Goal: Task Accomplishment & Management: Complete application form

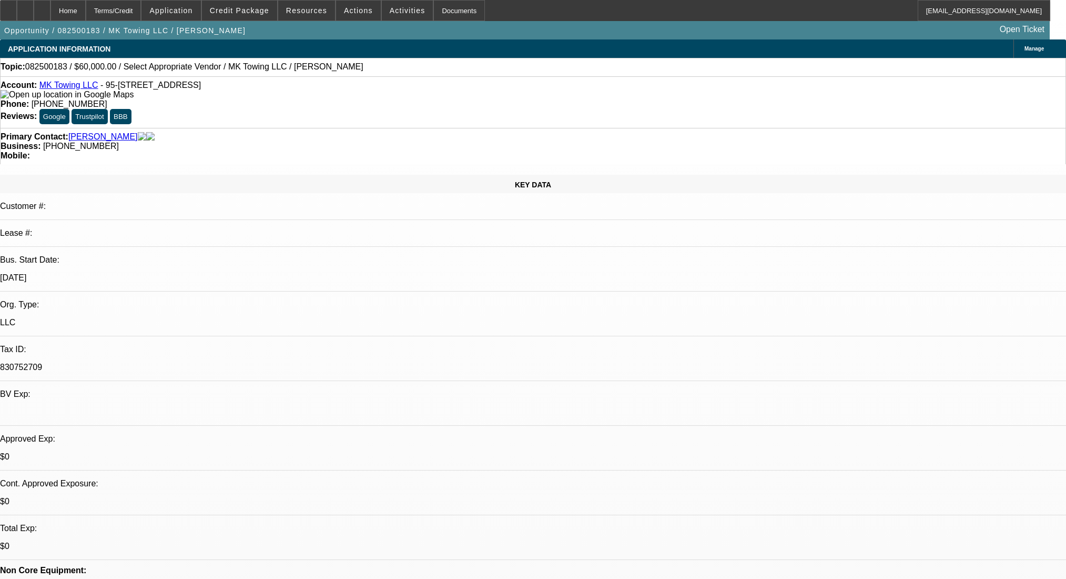
select select "0"
select select "2"
select select "0.1"
select select "4"
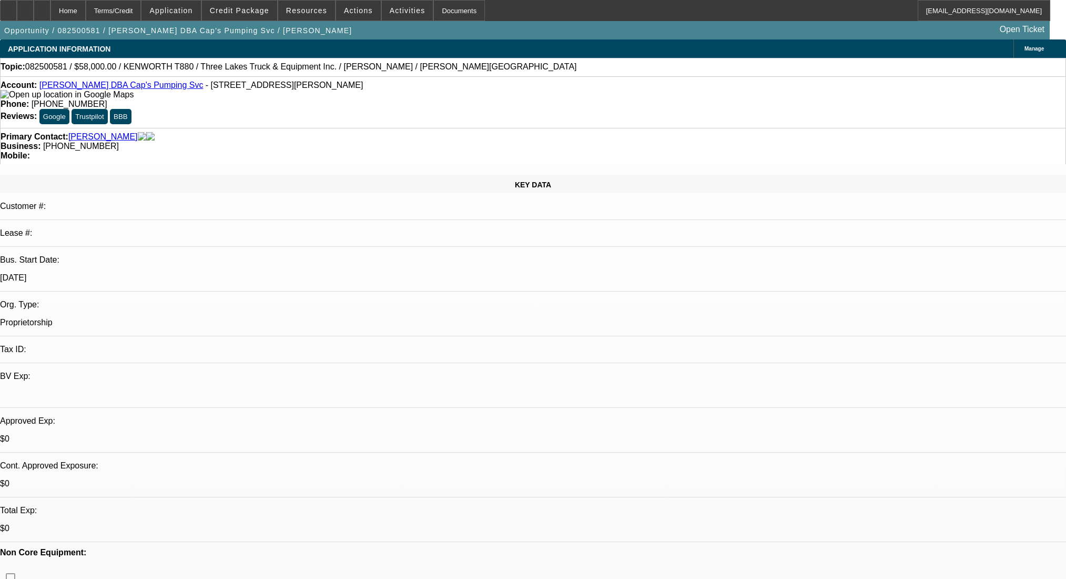
select select "0"
select select "2"
select select "0"
select select "6"
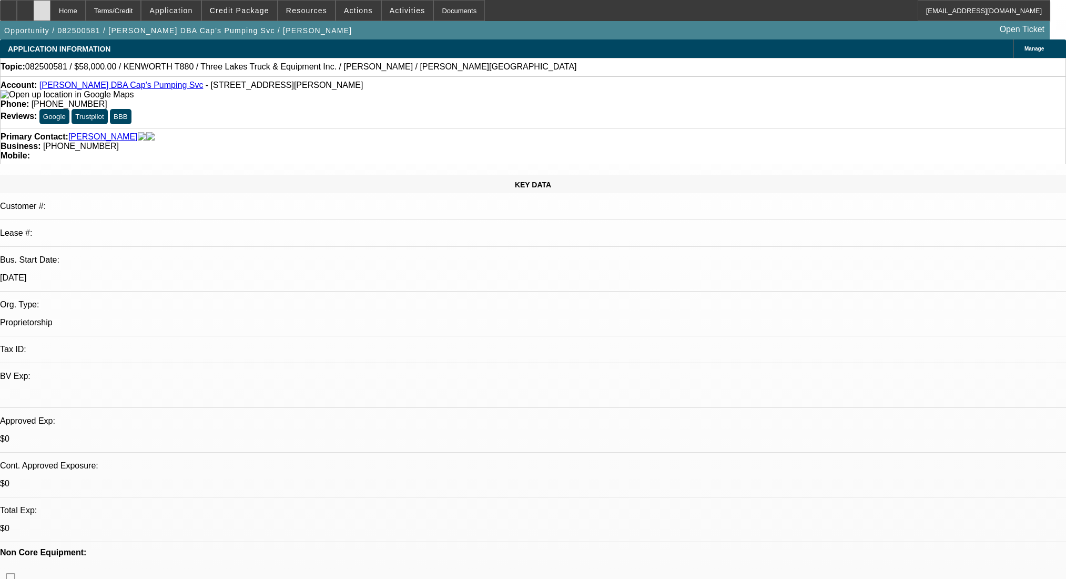
scroll to position [115, 0]
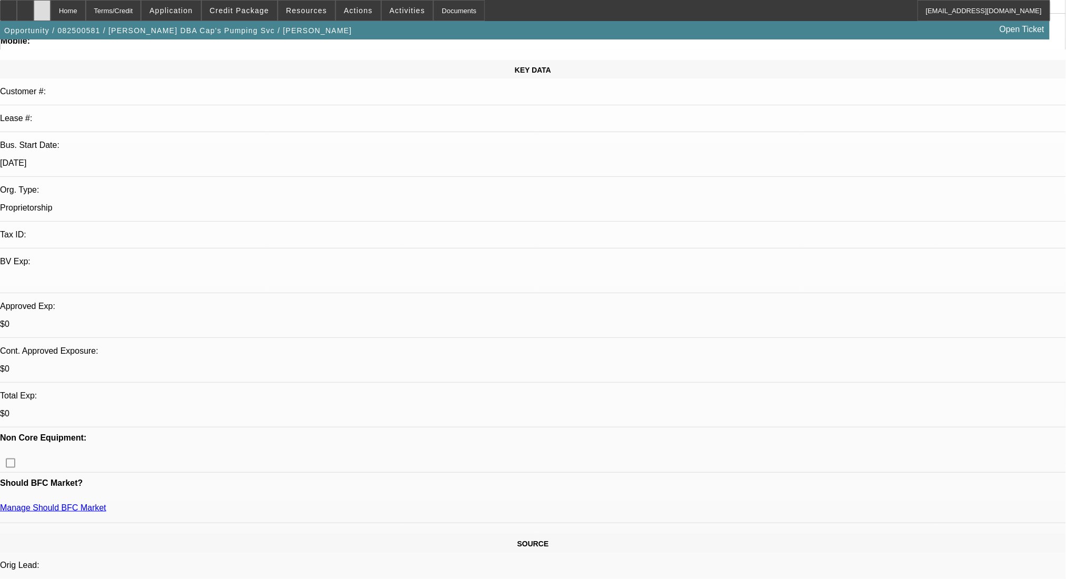
click at [51, 10] on div at bounding box center [42, 10] width 17 height 21
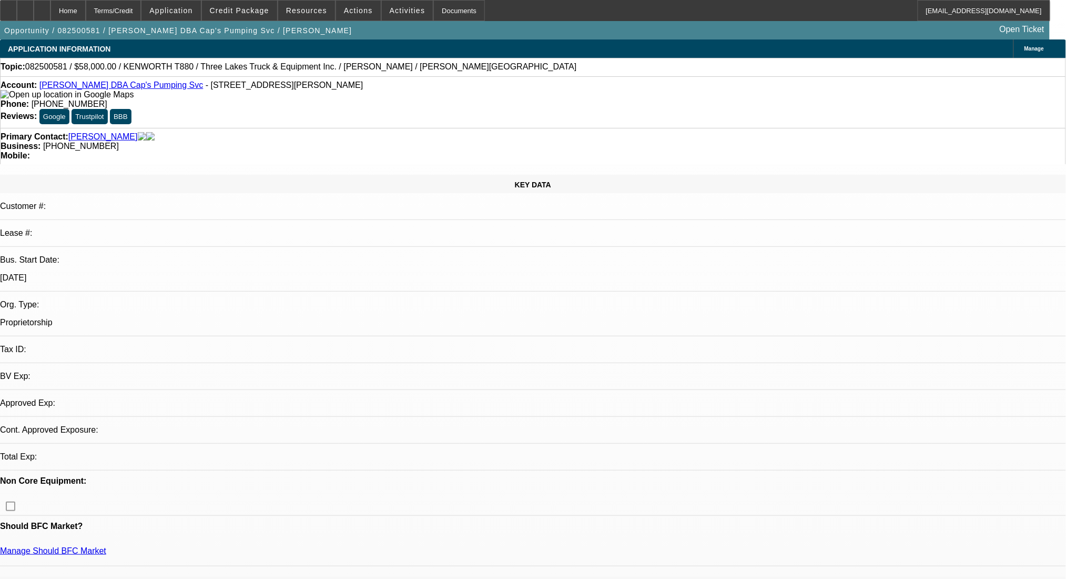
select select "0"
select select "2"
select select "0"
select select "6"
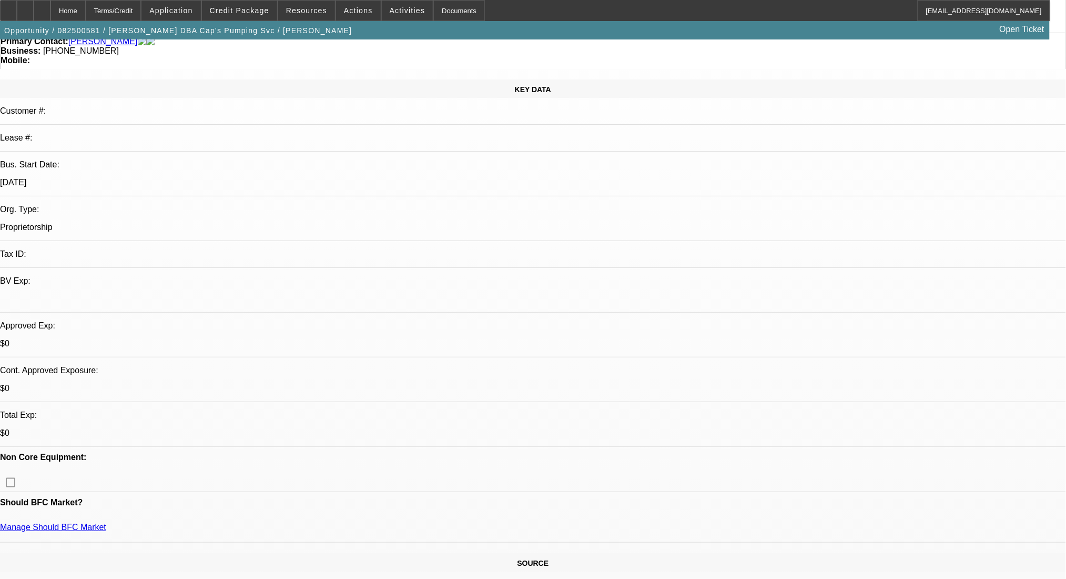
scroll to position [140, 0]
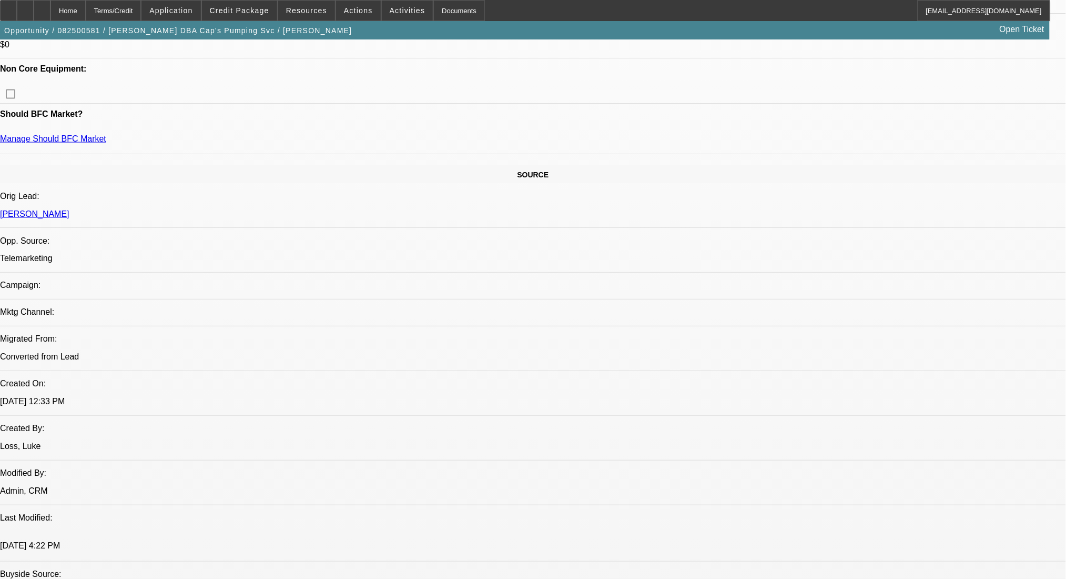
scroll to position [491, 0]
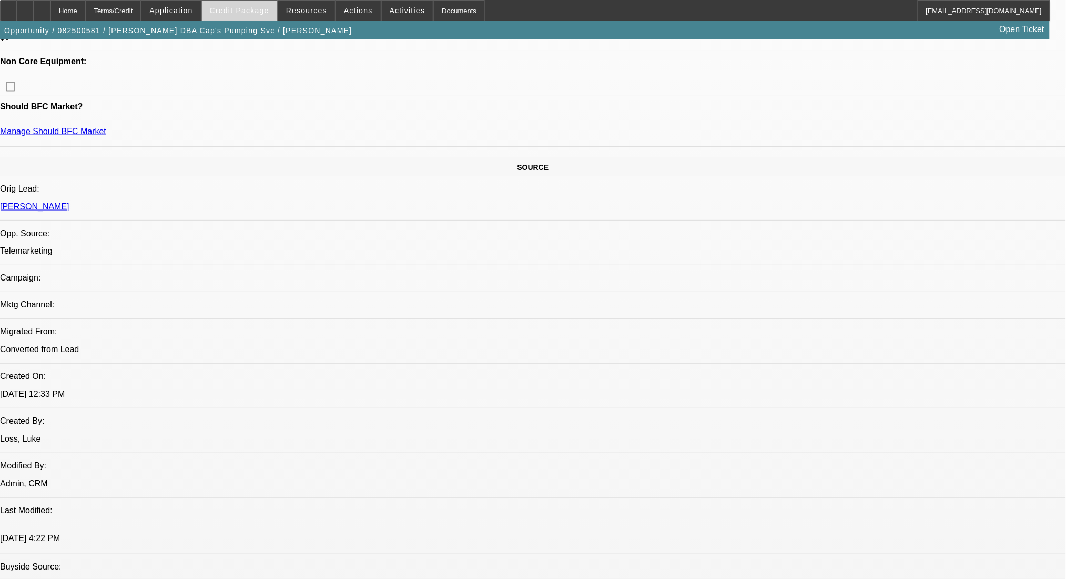
click at [239, 14] on span "Credit Package" at bounding box center [239, 10] width 59 height 8
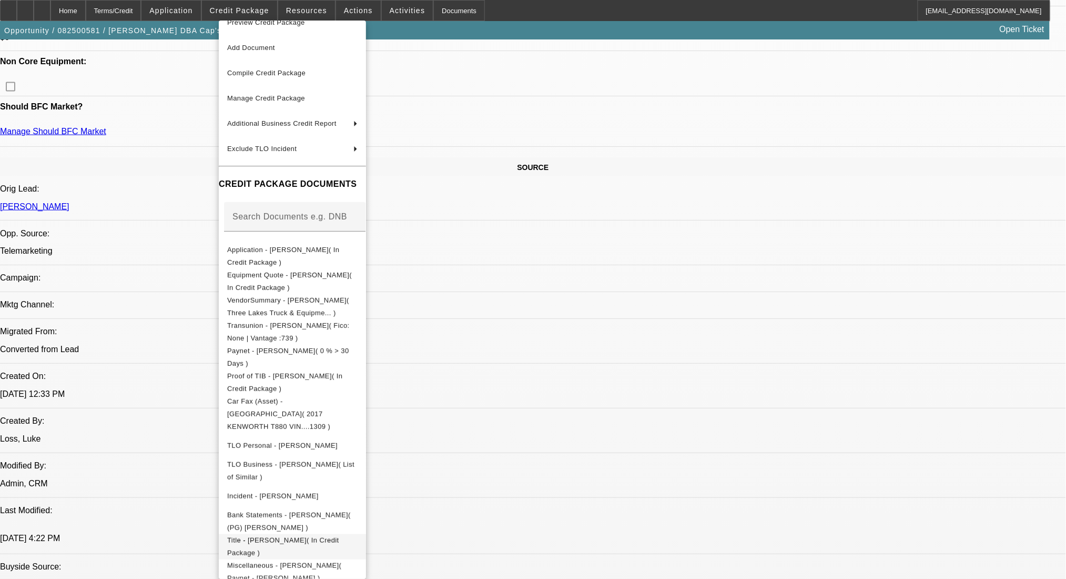
scroll to position [18, 0]
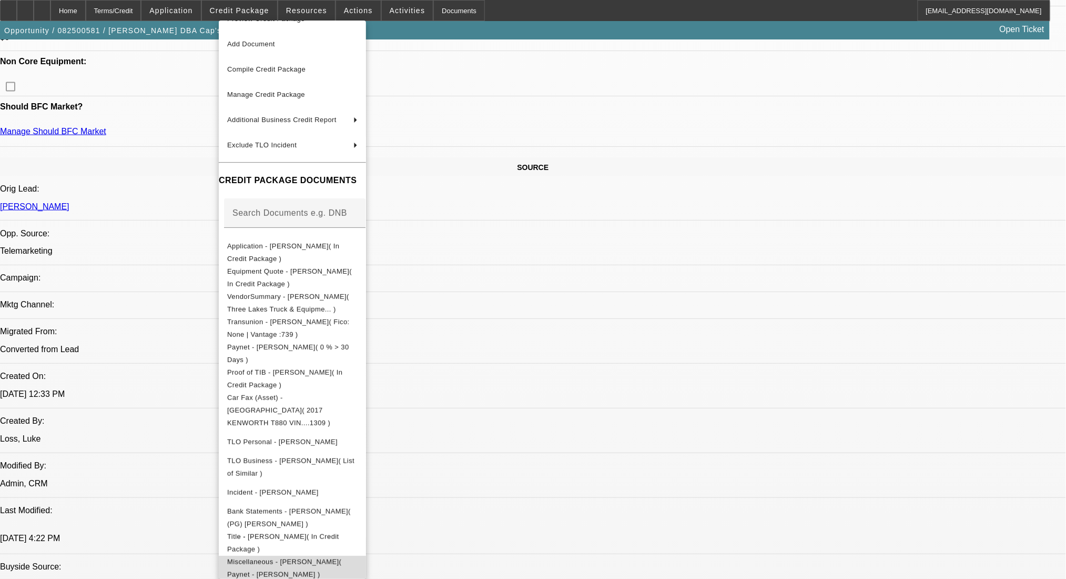
click at [323, 557] on span "Miscellaneous - Bradley Mahoney( Paynet - Bradley Mahoney )" at bounding box center [284, 567] width 114 height 21
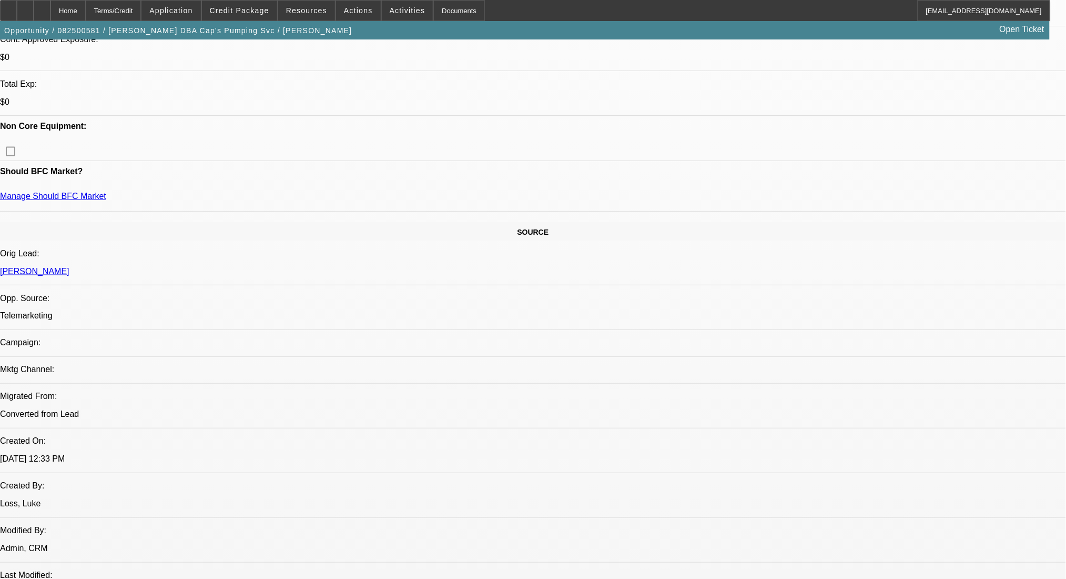
scroll to position [421, 0]
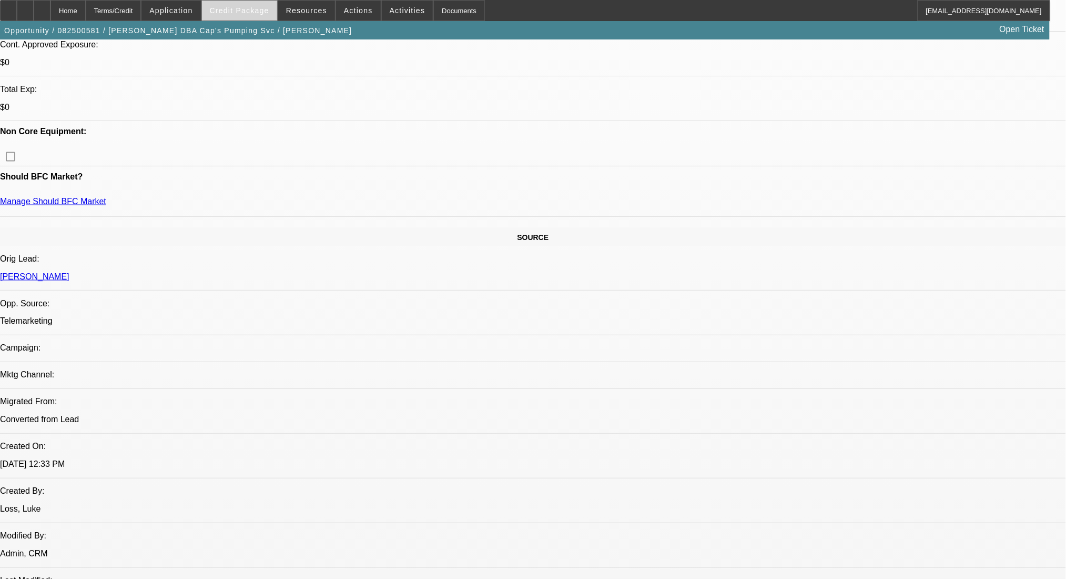
click at [257, 17] on span at bounding box center [239, 10] width 75 height 25
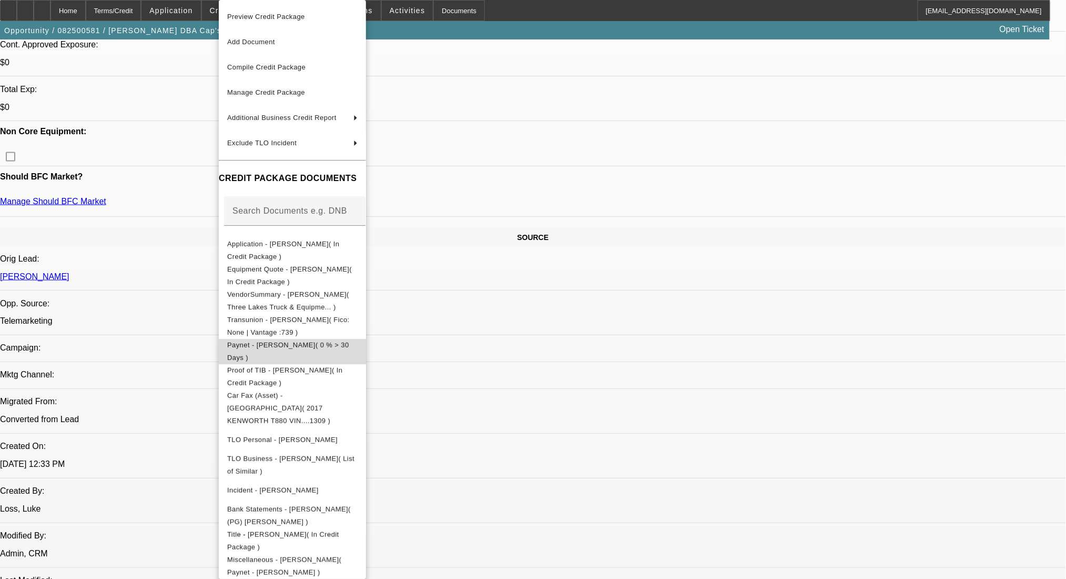
click at [349, 345] on span "Paynet - Bradley Mahoney( 0 % > 30 Days )" at bounding box center [288, 351] width 122 height 21
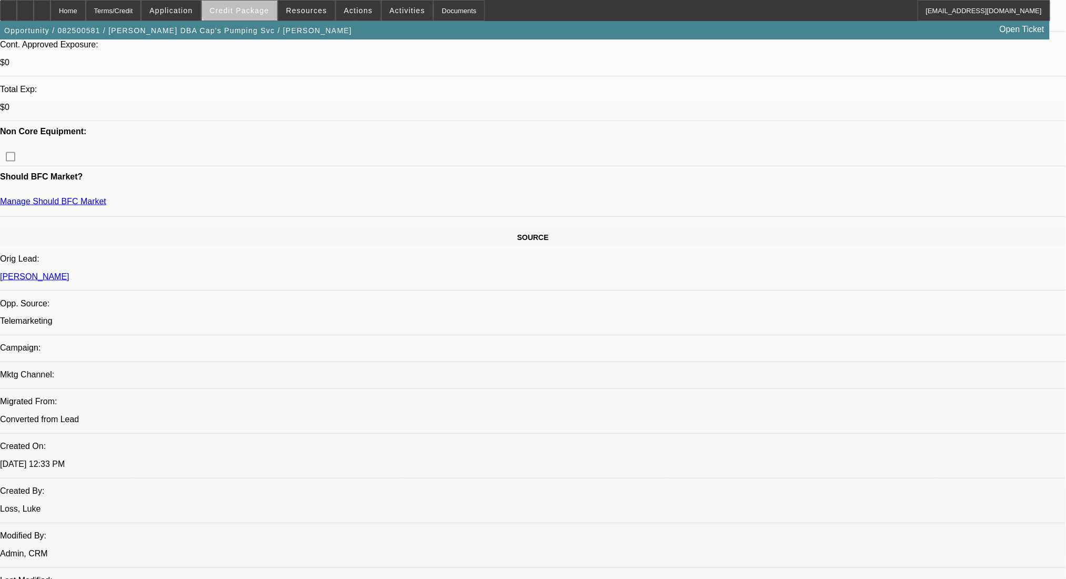
click at [267, 1] on span at bounding box center [239, 10] width 75 height 25
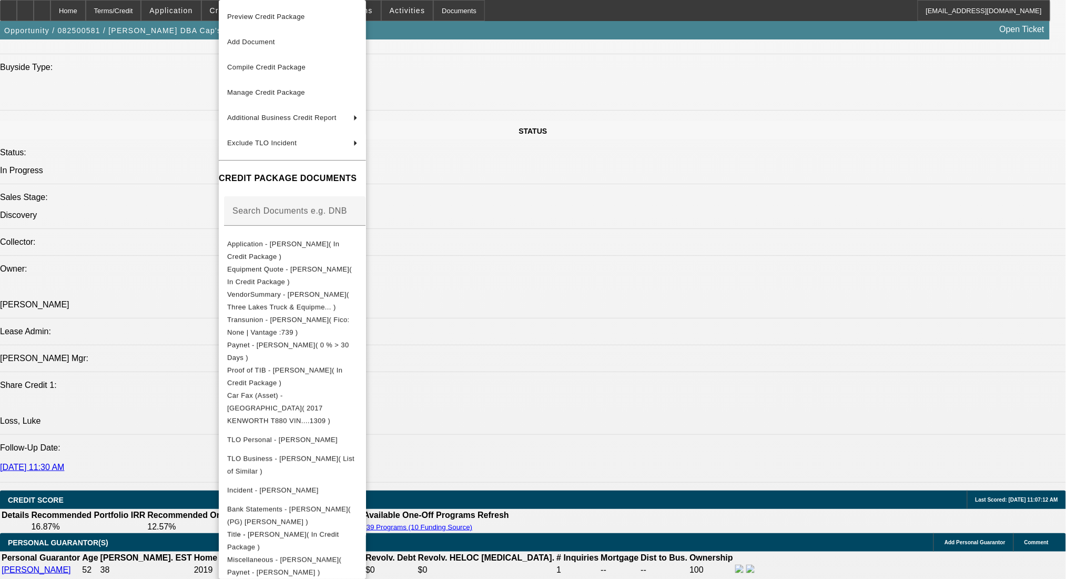
scroll to position [1263, 0]
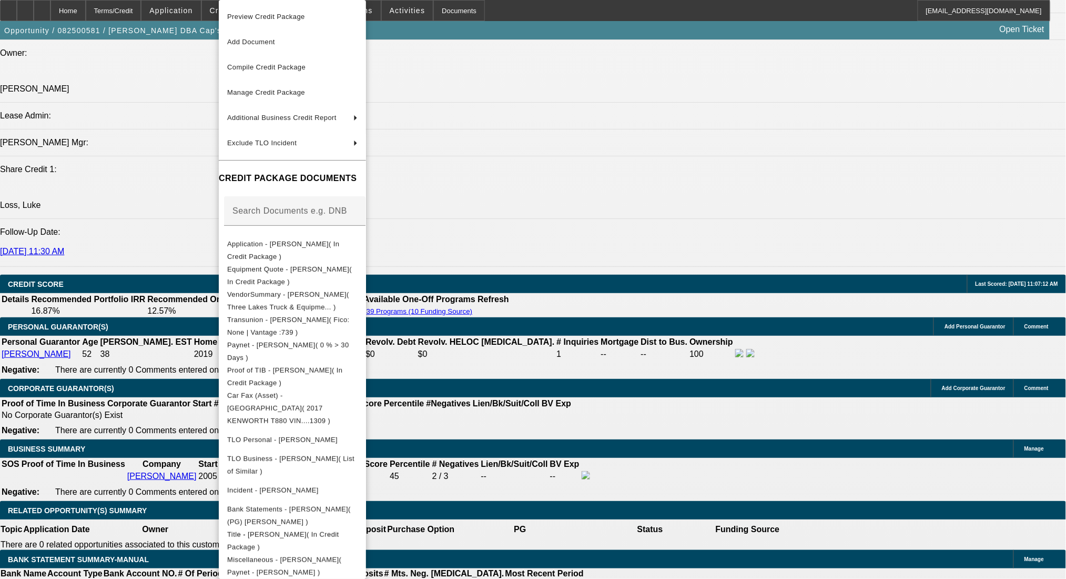
click at [590, 280] on div at bounding box center [533, 289] width 1066 height 579
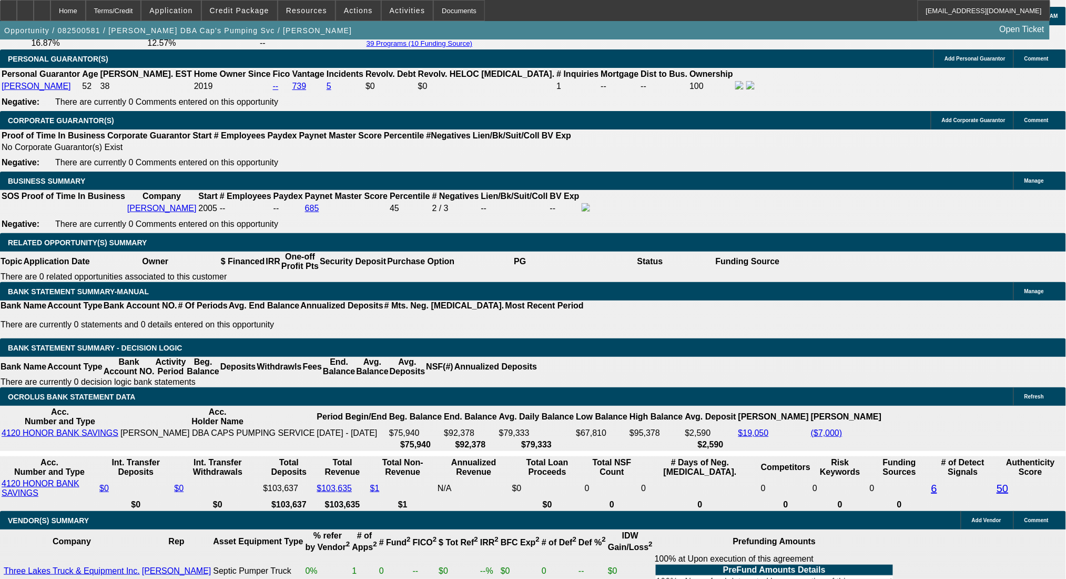
scroll to position [1403, 0]
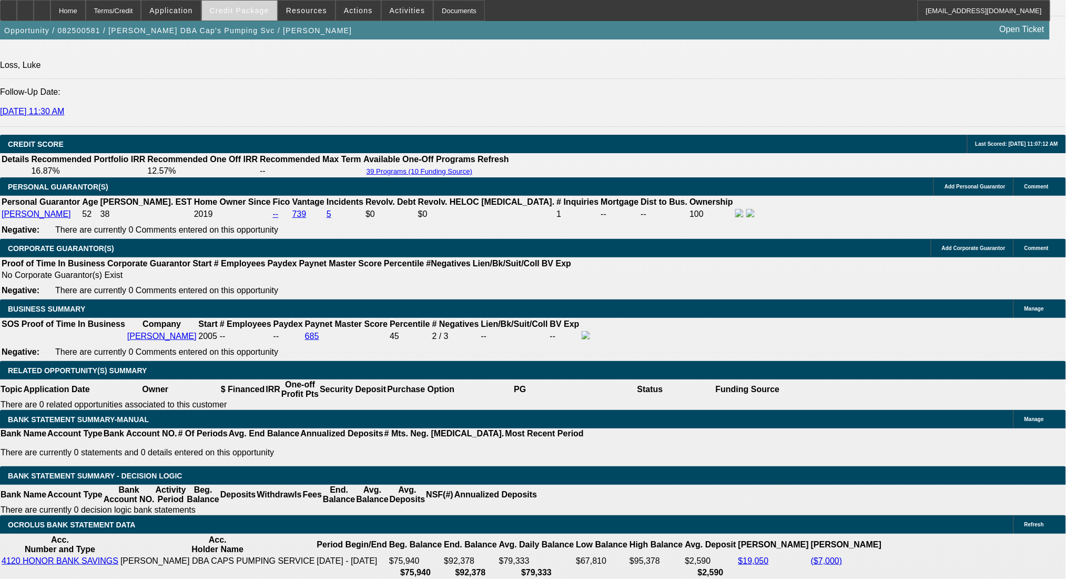
click at [264, 10] on span "Credit Package" at bounding box center [239, 10] width 59 height 8
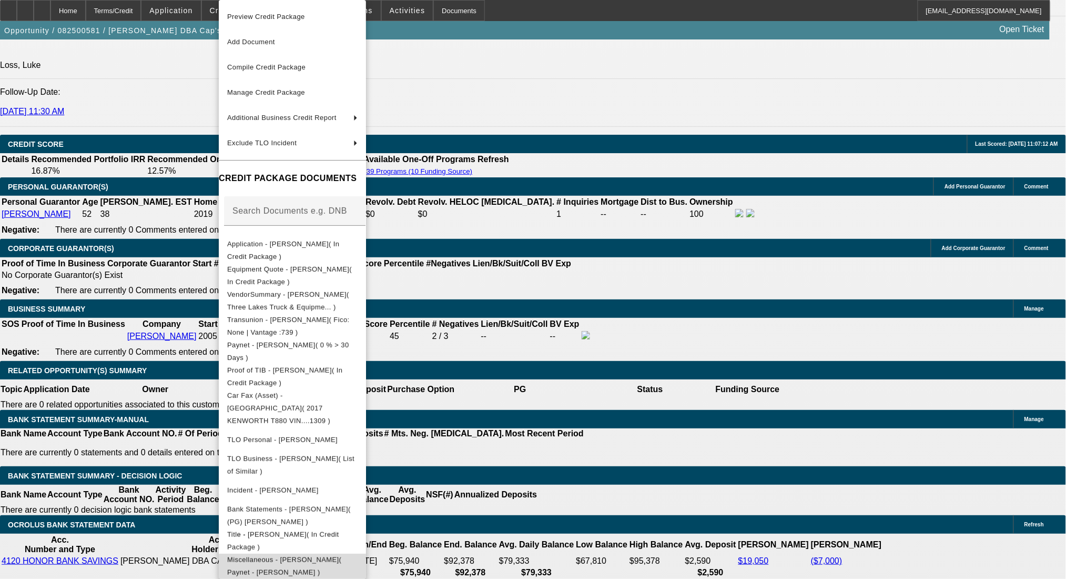
click at [341, 556] on span "Miscellaneous - Bradley Mahoney( Paynet - Bradley Mahoney )" at bounding box center [284, 566] width 114 height 21
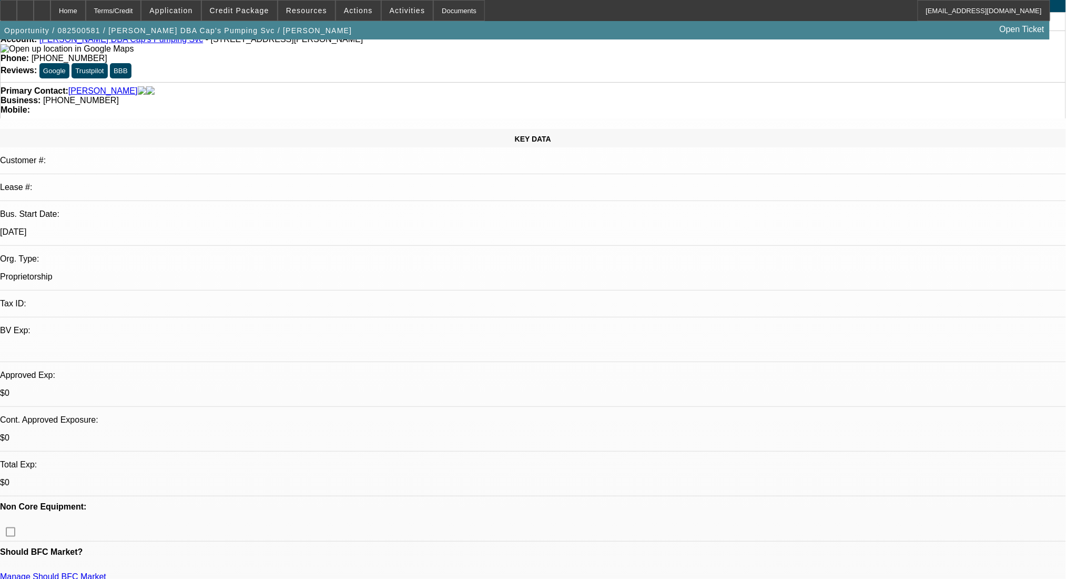
scroll to position [70, 0]
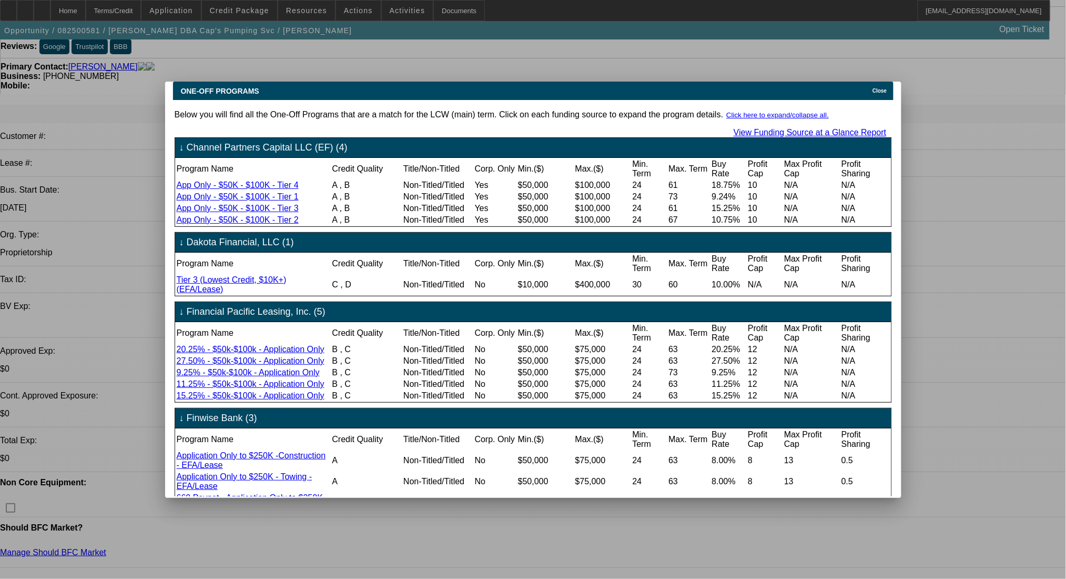
scroll to position [0, 0]
drag, startPoint x: 871, startPoint y: 79, endPoint x: 837, endPoint y: 110, distance: 46.5
click at [871, 82] on div "Close" at bounding box center [881, 88] width 23 height 12
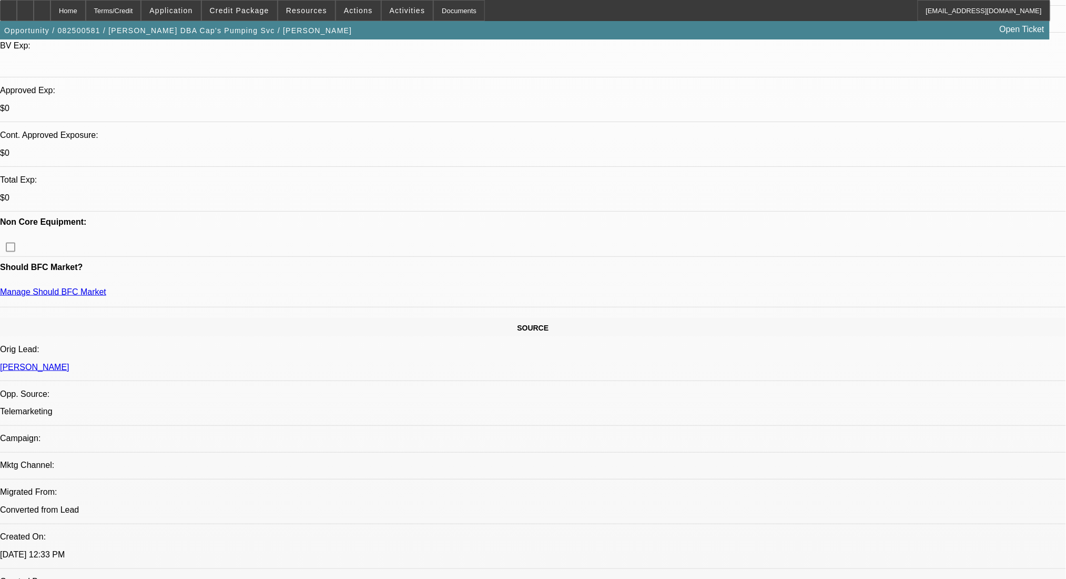
scroll to position [140, 0]
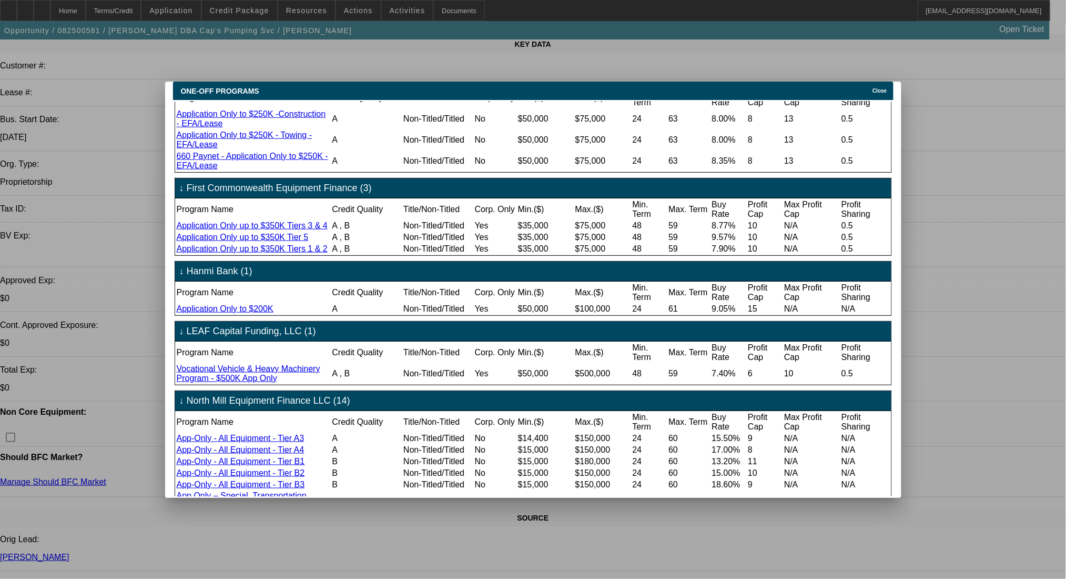
scroll to position [350, 0]
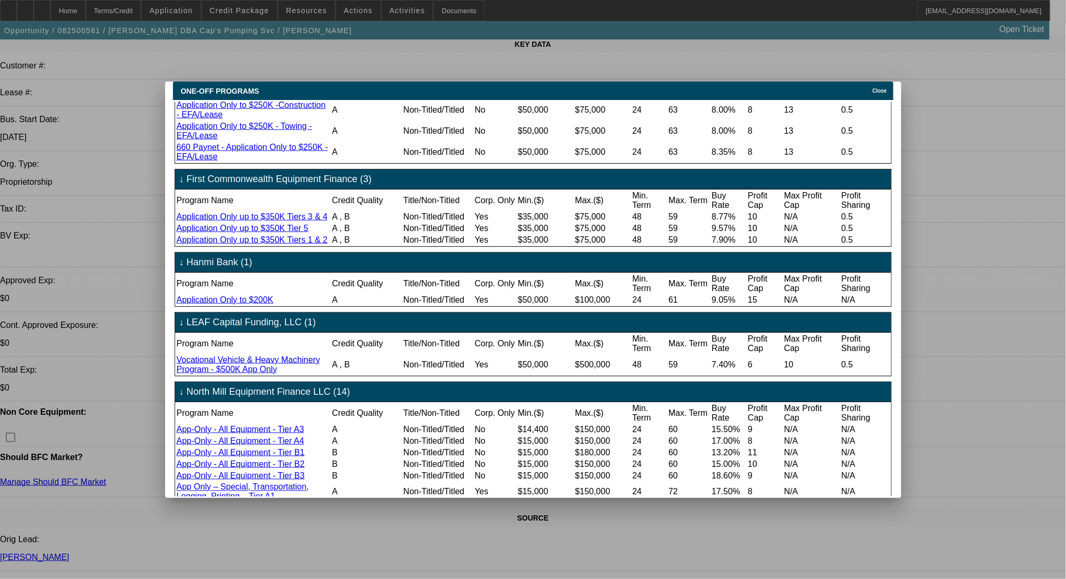
click at [875, 89] on div "ONE-OFF PROGRAMS Close" at bounding box center [533, 91] width 721 height 18
click at [880, 88] on span "Close" at bounding box center [880, 91] width 14 height 6
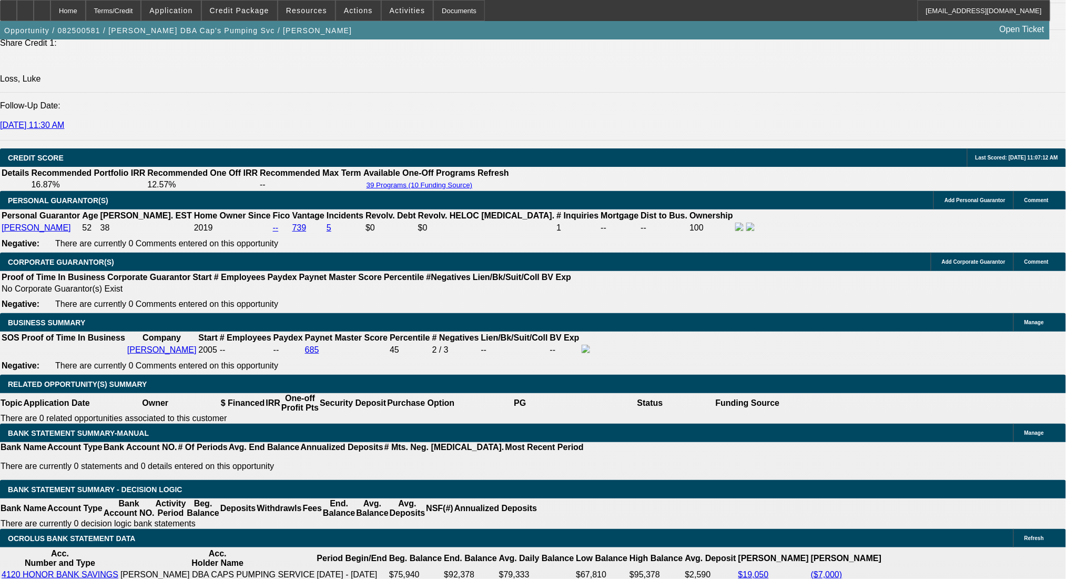
scroll to position [1403, 0]
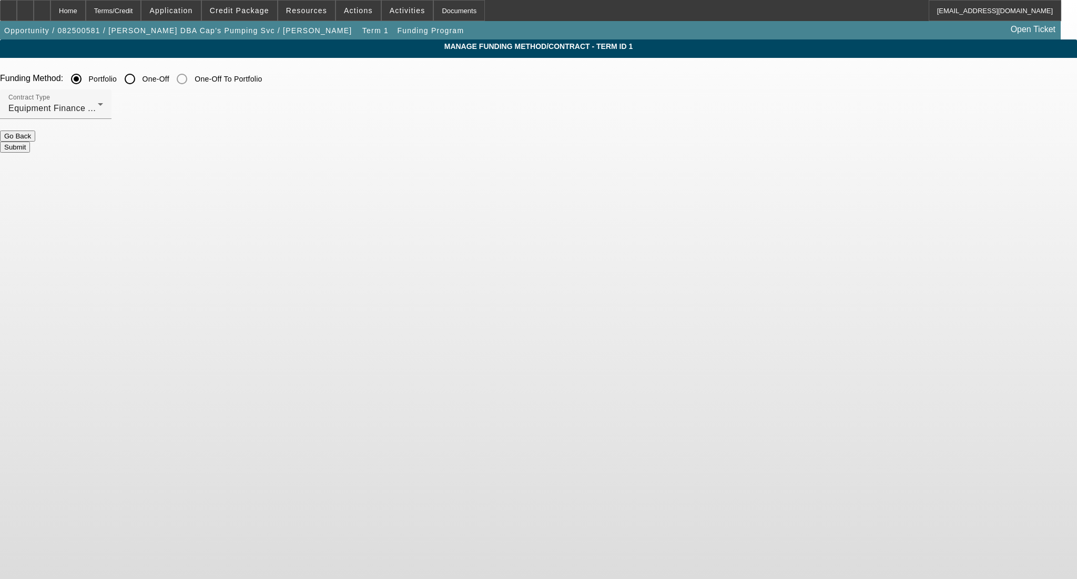
click at [140, 76] on input "One-Off" at bounding box center [129, 78] width 21 height 21
radio input "true"
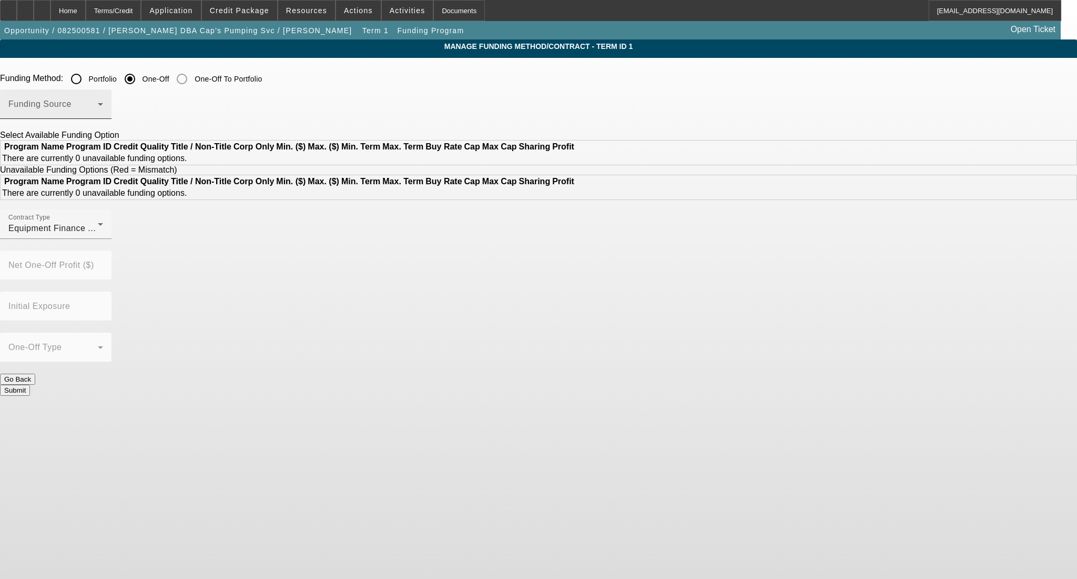
click at [98, 108] on span at bounding box center [52, 108] width 89 height 13
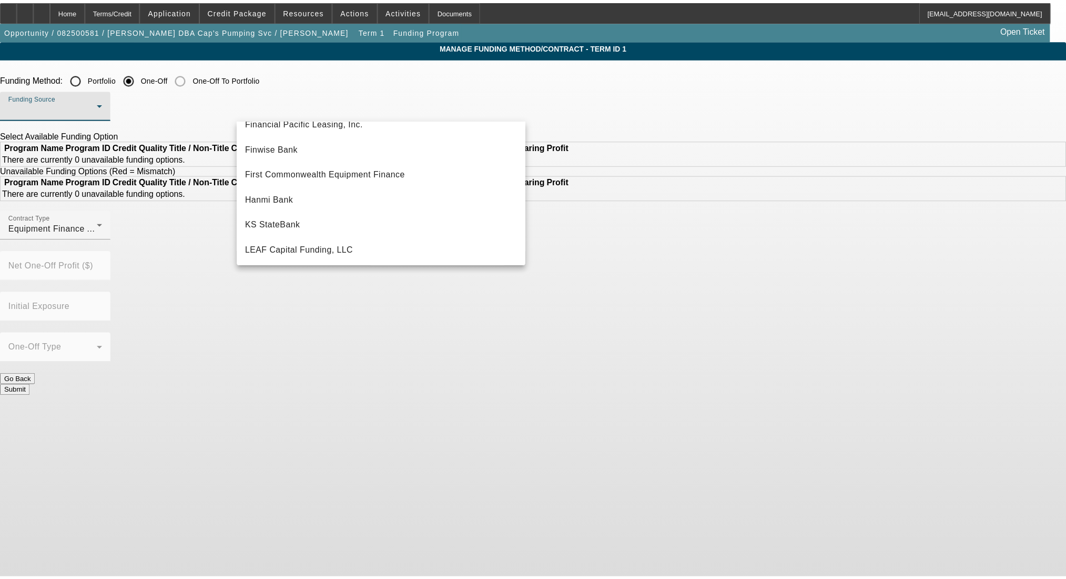
scroll to position [210, 0]
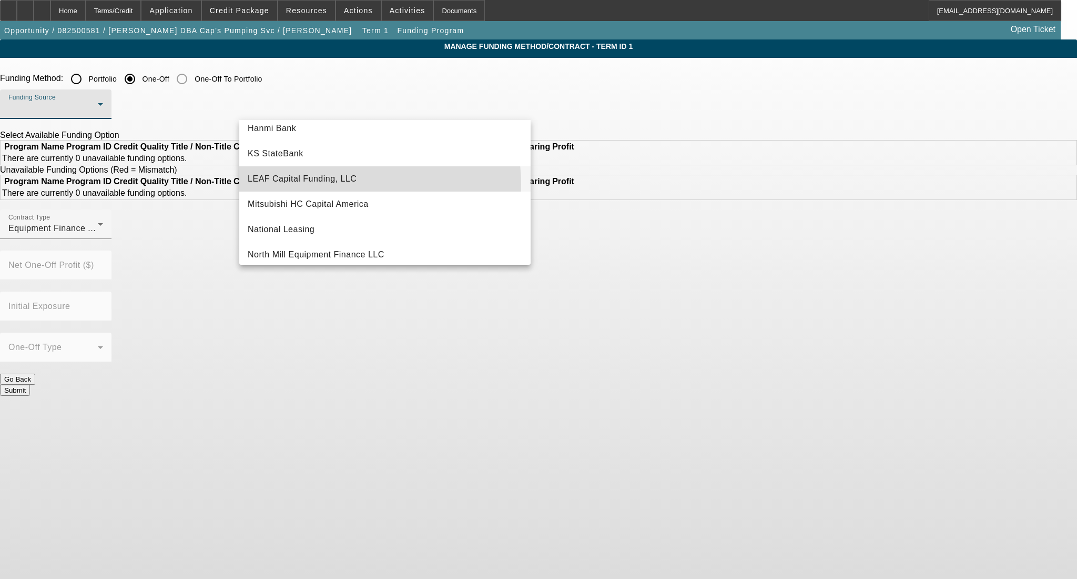
click at [342, 185] on span "LEAF Capital Funding, LLC" at bounding box center [302, 179] width 109 height 13
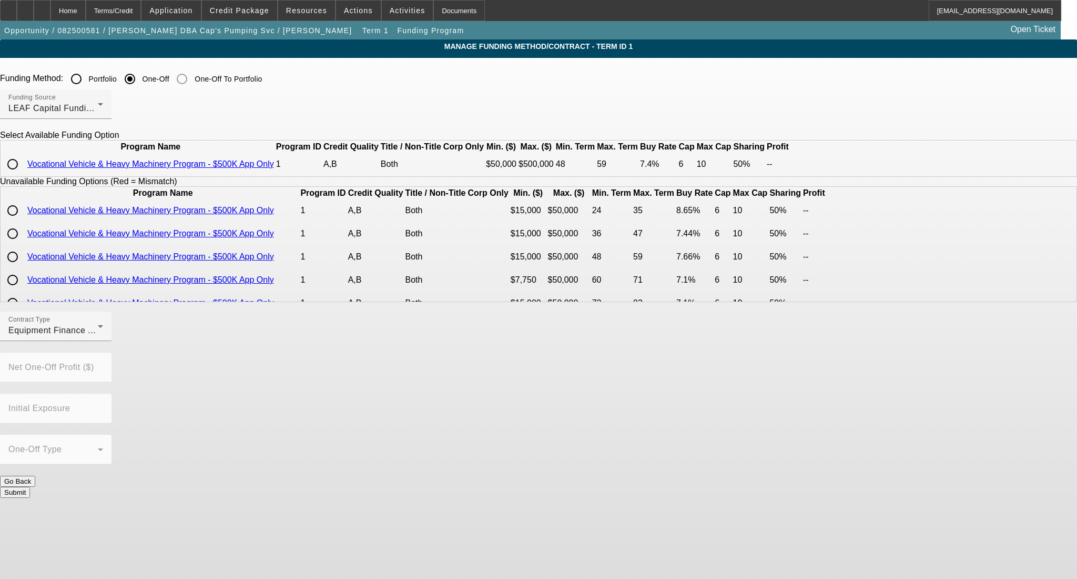
click at [23, 175] on input "radio" at bounding box center [12, 164] width 21 height 21
radio input "true"
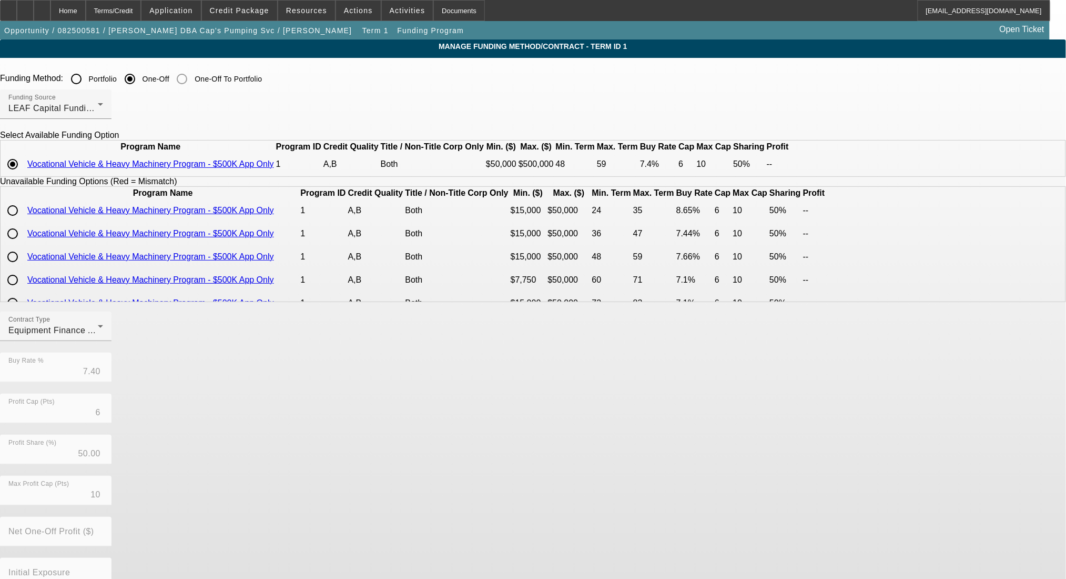
scroll to position [78, 0]
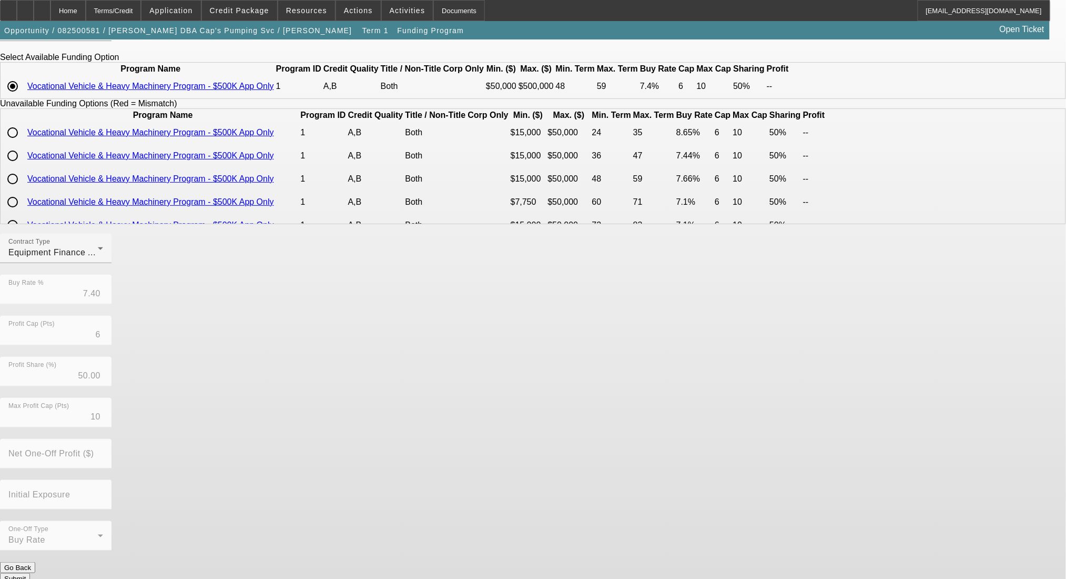
click at [30, 573] on button "Submit" at bounding box center [15, 578] width 30 height 11
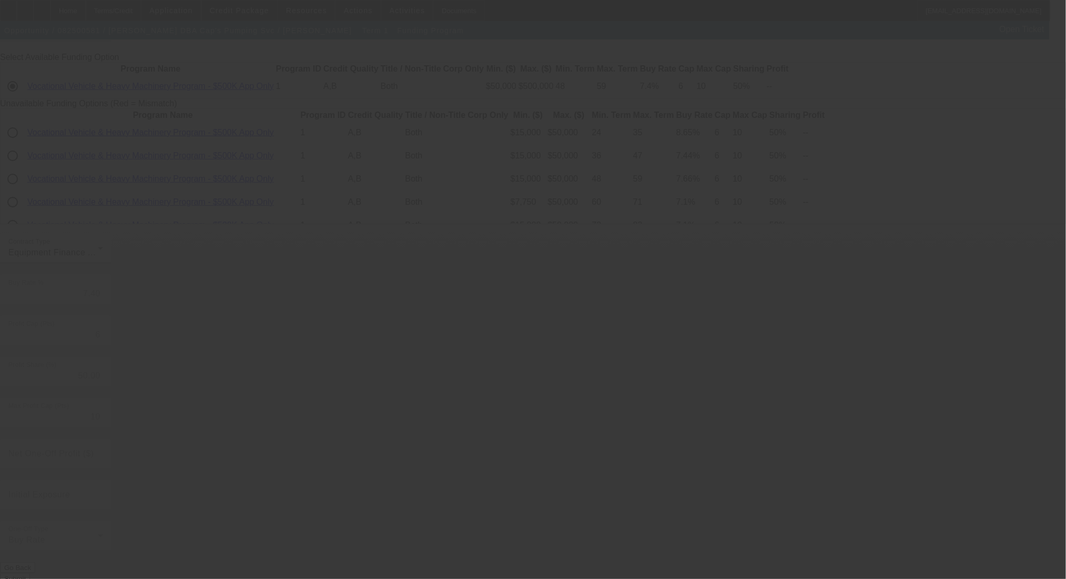
radio input "true"
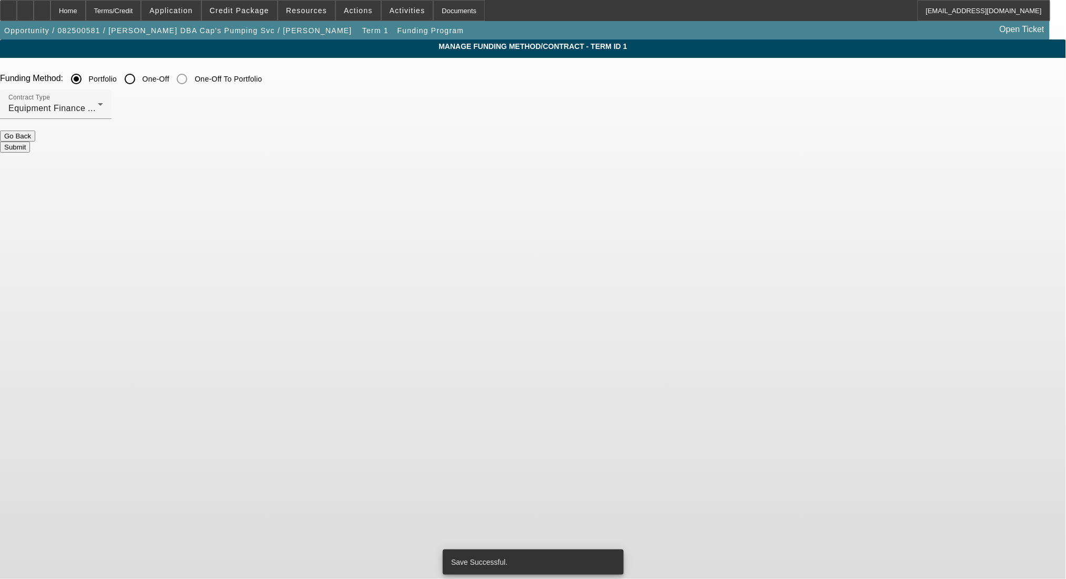
scroll to position [0, 0]
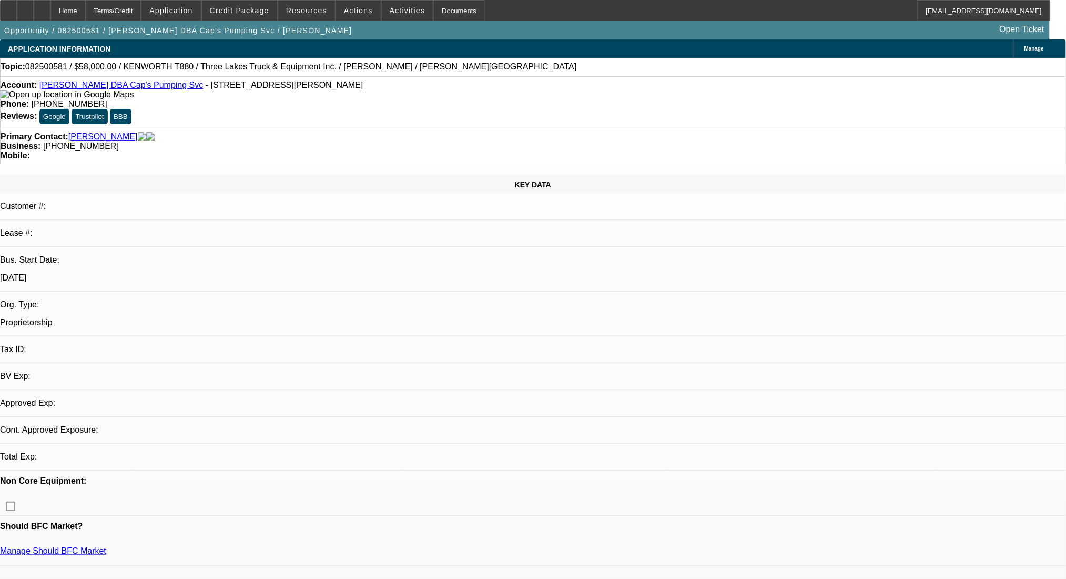
select select "0"
select select "2"
select select "0"
select select "6"
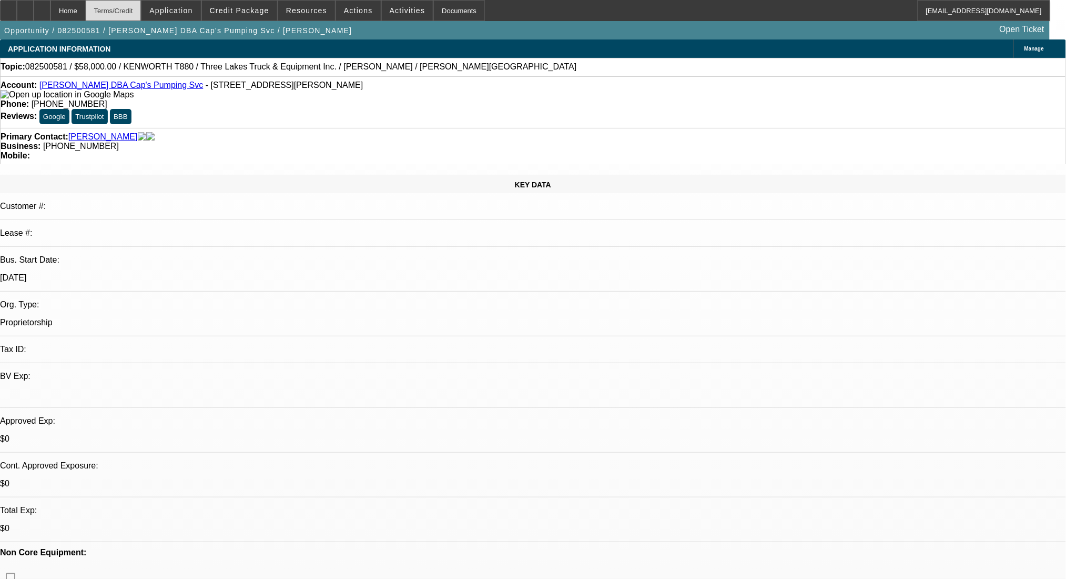
click at [142, 10] on div "Terms/Credit" at bounding box center [114, 10] width 56 height 21
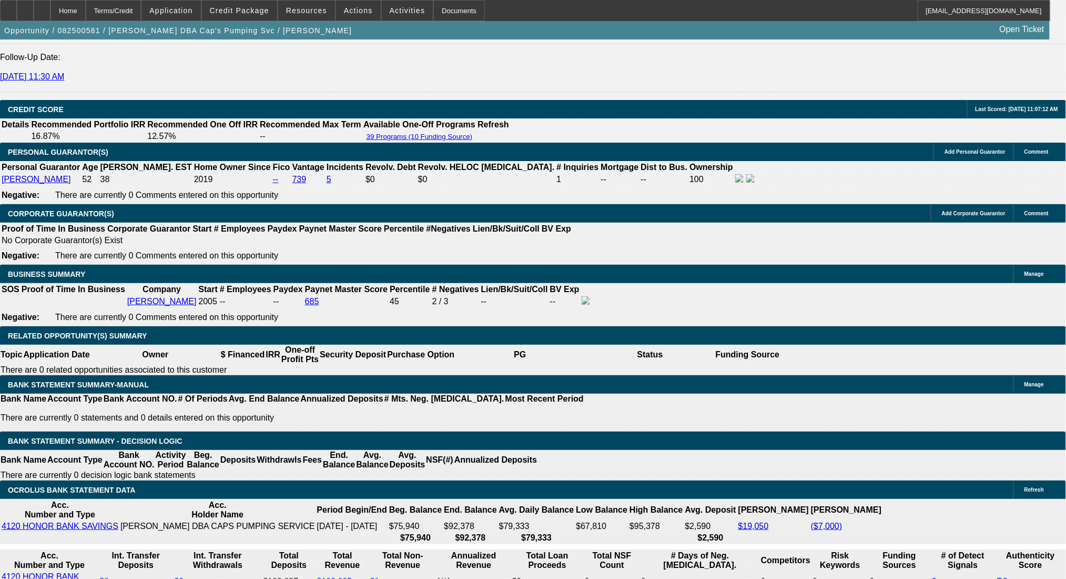
drag, startPoint x: 217, startPoint y: 328, endPoint x: 229, endPoint y: 329, distance: 11.6
type input "UNKNOWN"
type input "60"
type input "$19,901.12"
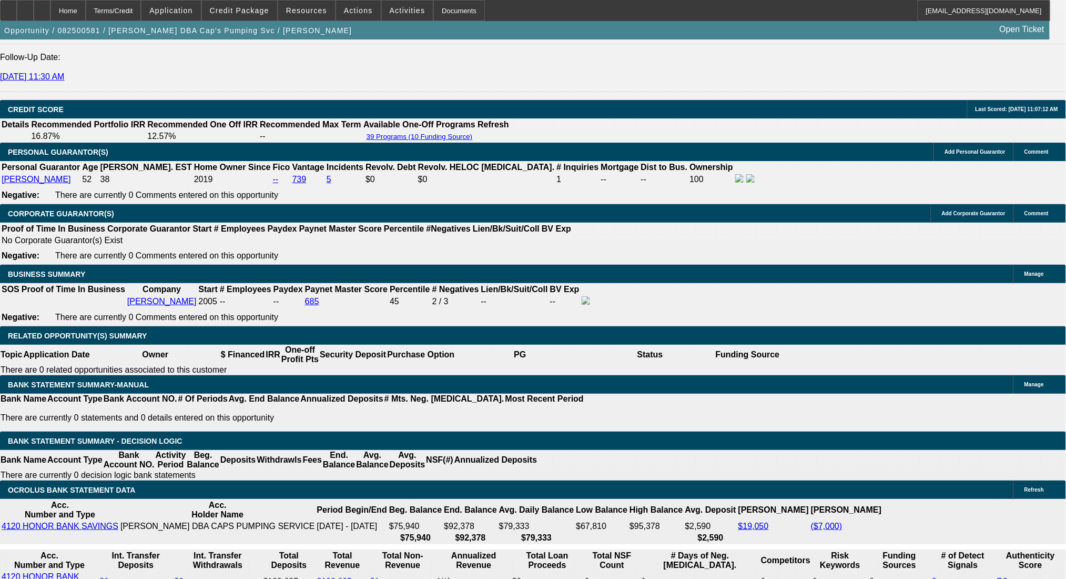
type input "$9,950.56"
type input "$2,464.66"
type input "$1,232.33"
type input "60"
drag, startPoint x: 166, startPoint y: 327, endPoint x: 261, endPoint y: 330, distance: 95.8
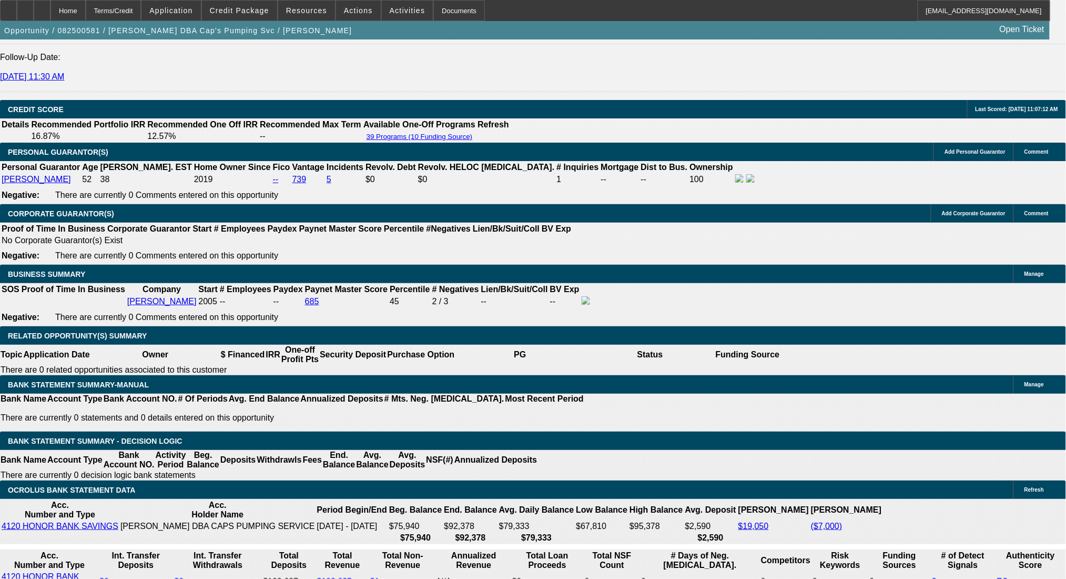
type input "123"
type input "$246.00"
type input "1232"
type input "$2,464.00"
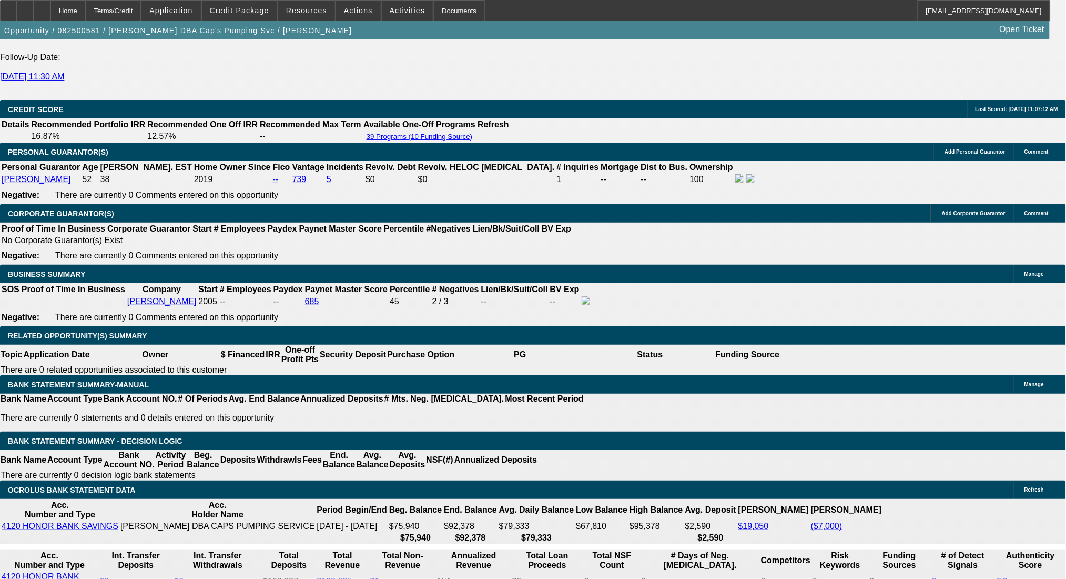
type input "10"
type input "$1,232.00"
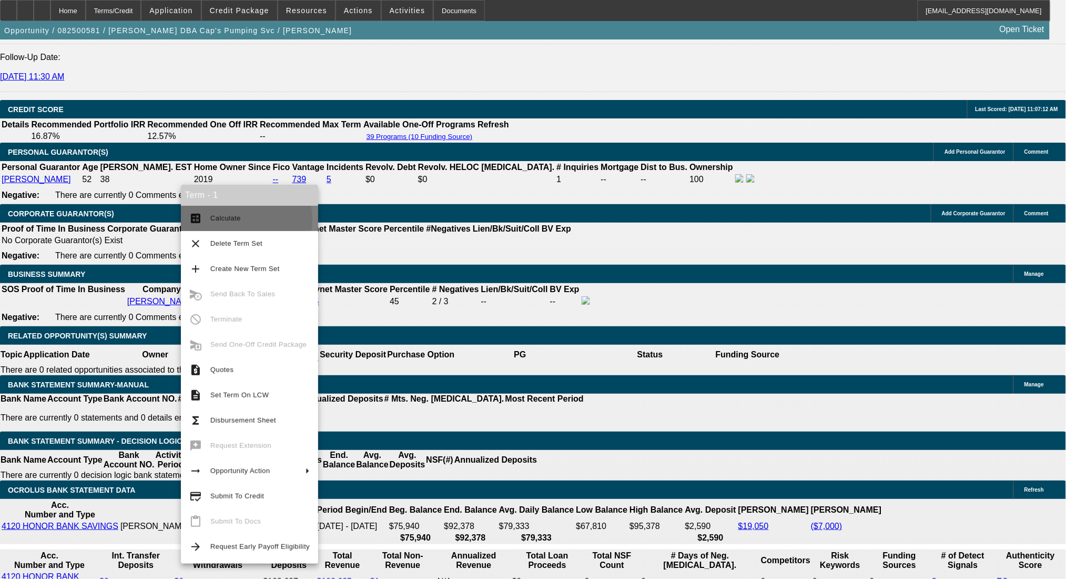
click at [236, 219] on span "Calculate" at bounding box center [225, 218] width 31 height 8
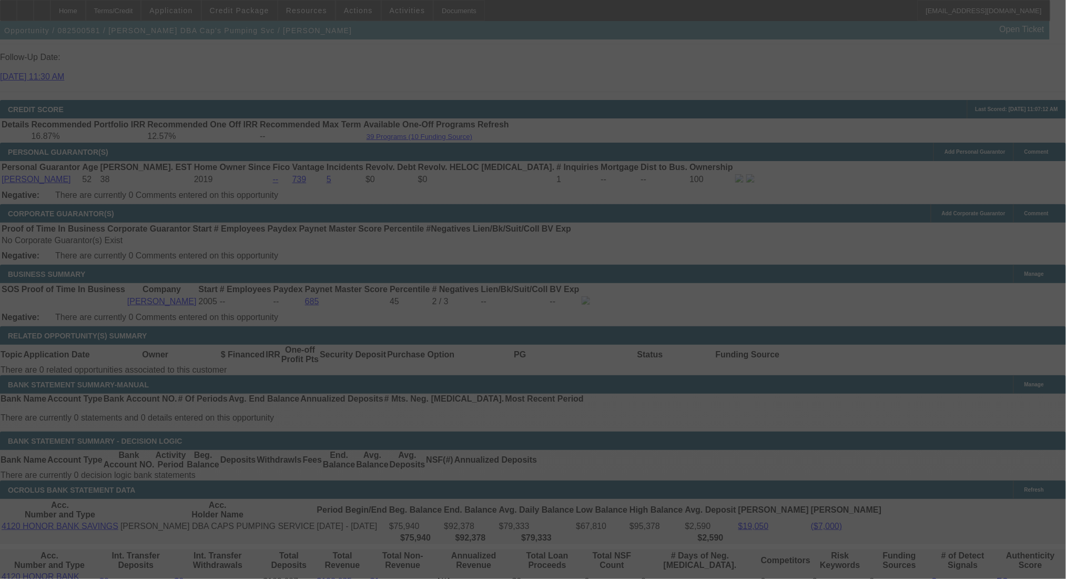
select select "0"
select select "2"
select select "0"
select select "6"
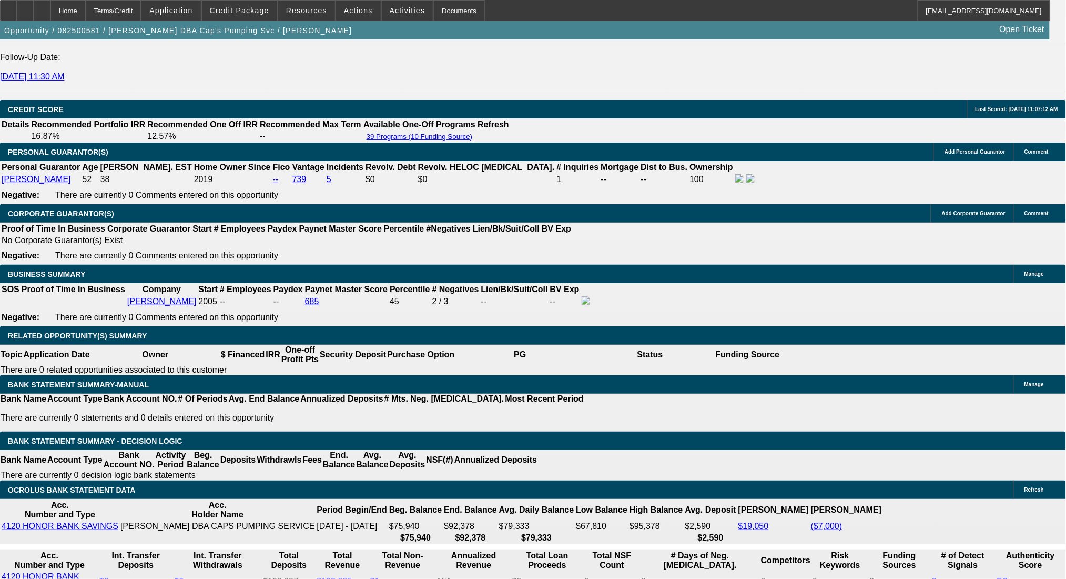
select select "0"
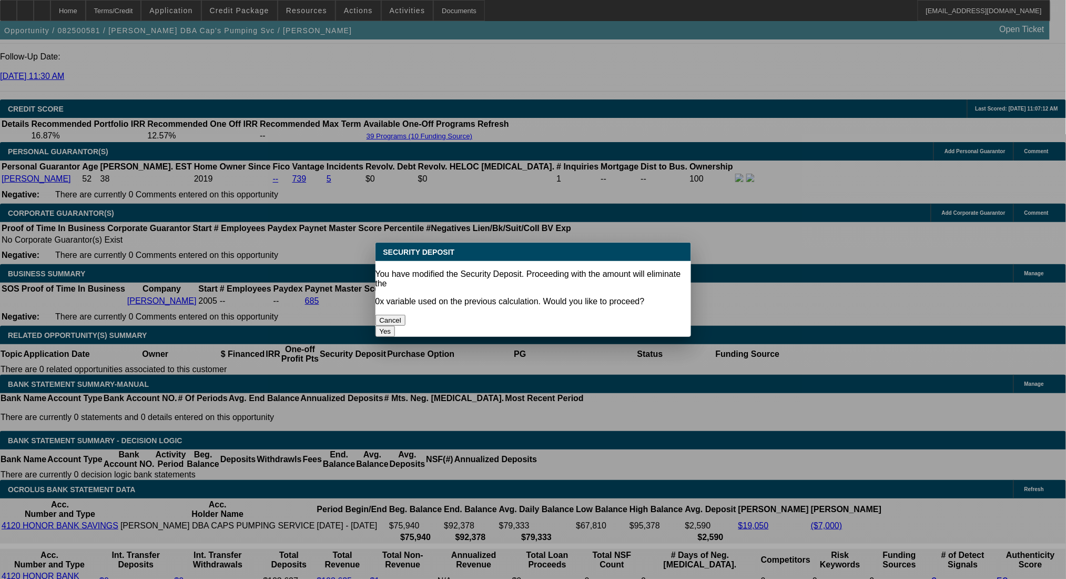
click at [396, 326] on button "Yes" at bounding box center [386, 331] width 20 height 11
type input "$0.00"
type input "UNKNOWN"
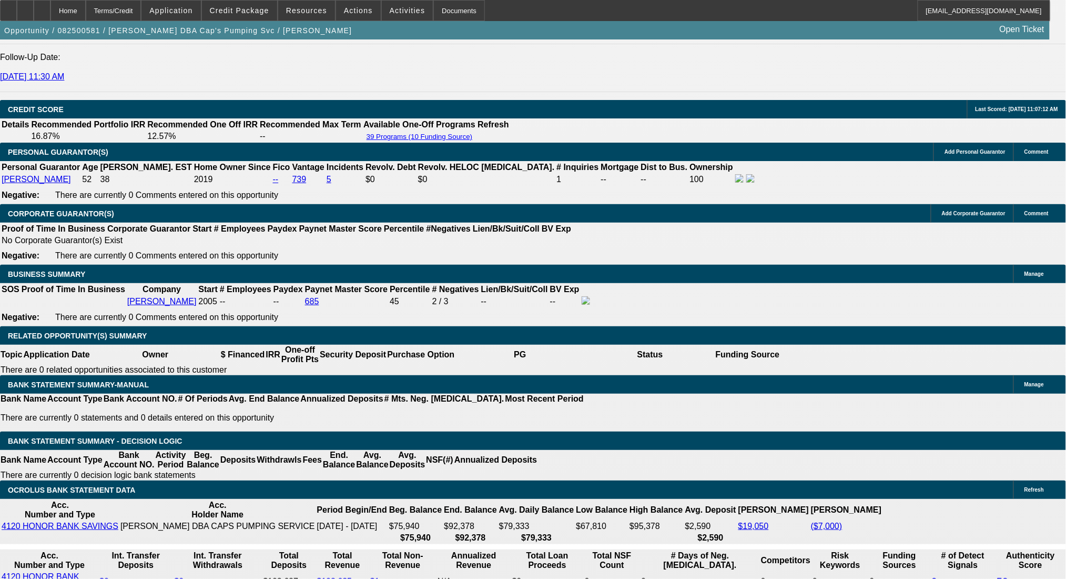
select select "1"
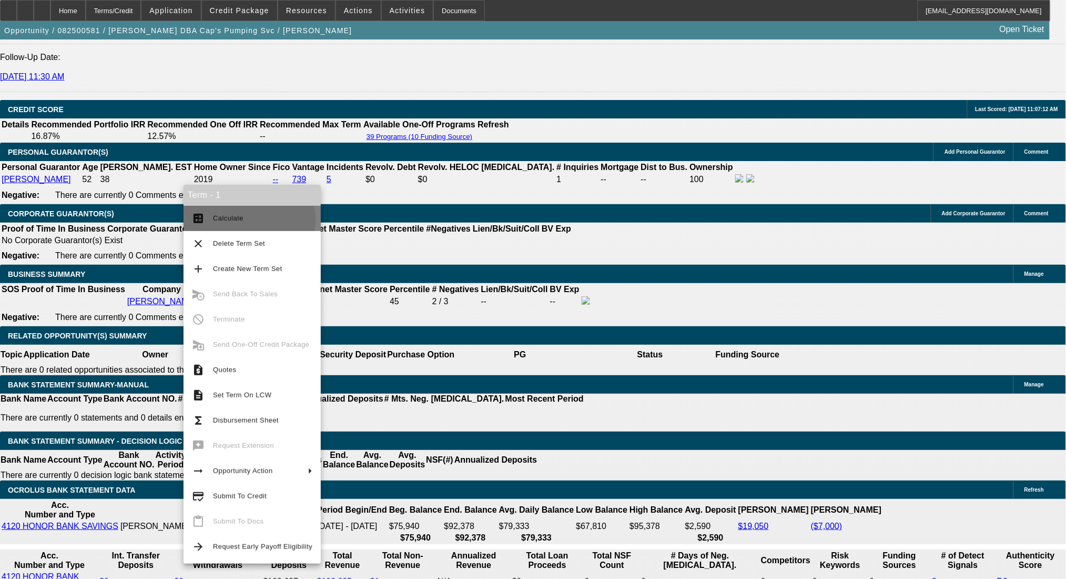
click at [247, 219] on span "Calculate" at bounding box center [262, 218] width 99 height 13
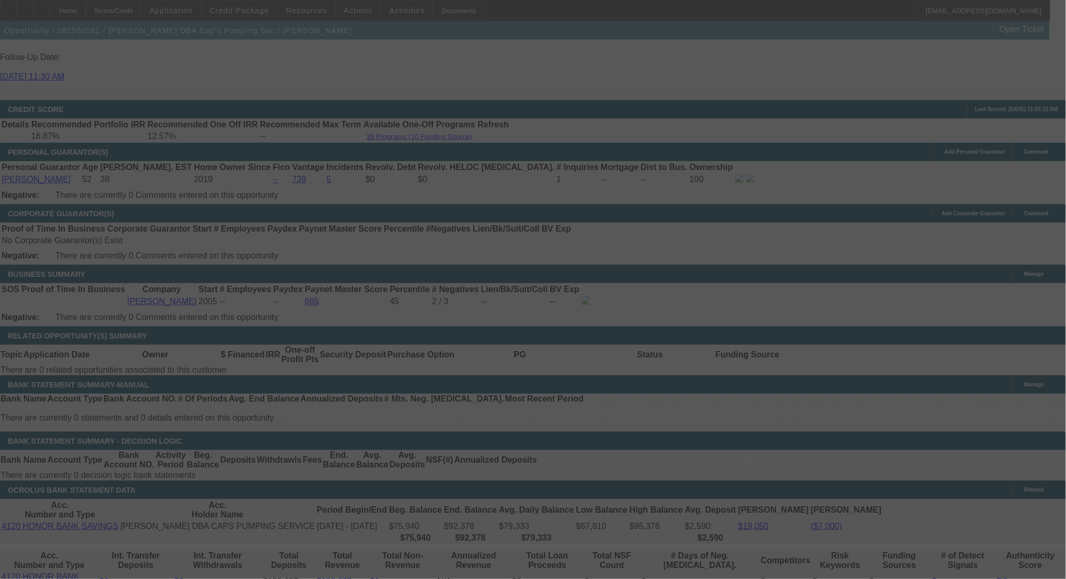
select select "0"
select select "6"
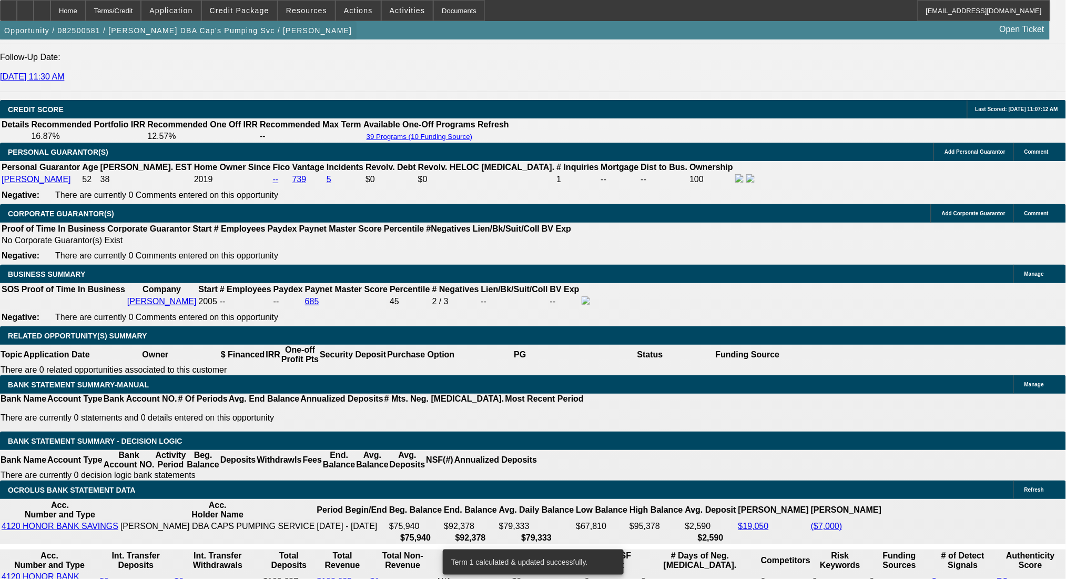
click at [183, 43] on span "button" at bounding box center [178, 30] width 357 height 25
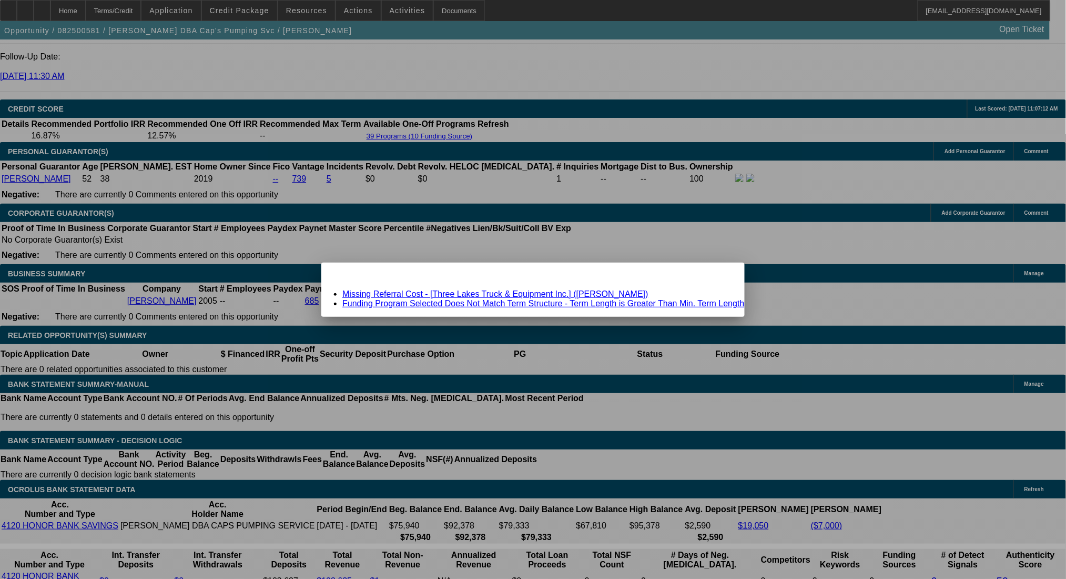
click at [550, 295] on link "Missing Referral Cost - [Three Lakes Truck & Equipment Inc.] (Wykoski, Steve)" at bounding box center [495, 293] width 306 height 9
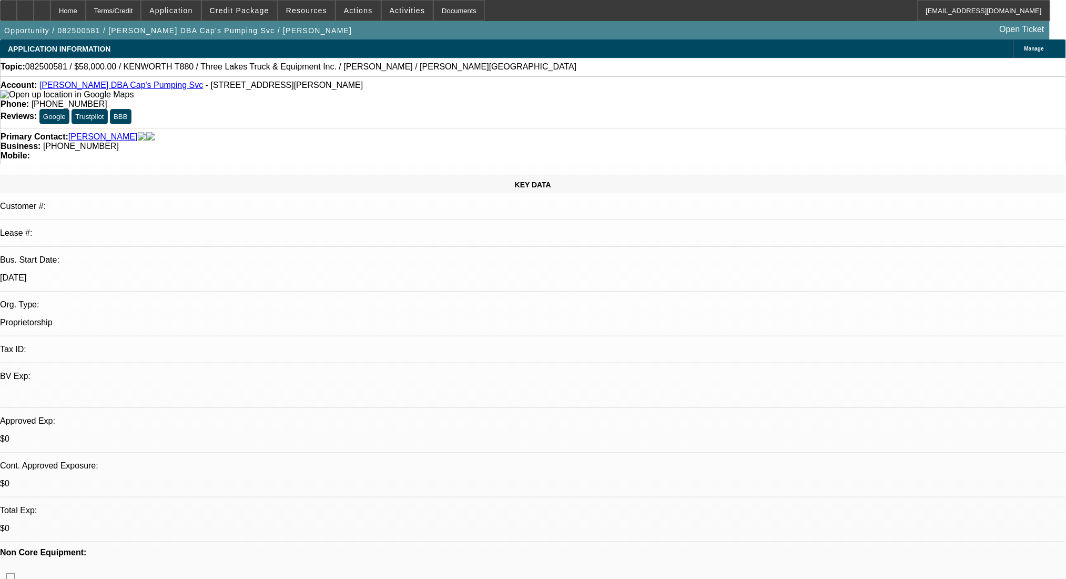
scroll to position [1437, 0]
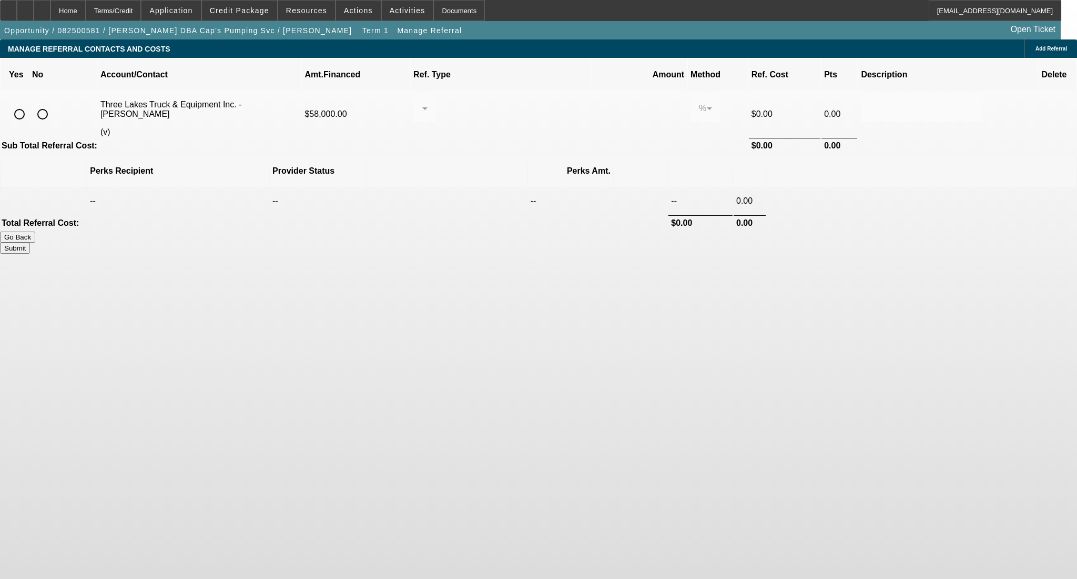
click at [55, 102] on div at bounding box center [42, 114] width 25 height 25
radio input "true"
click at [30, 243] on button "Submit" at bounding box center [15, 248] width 30 height 11
type input "0.000"
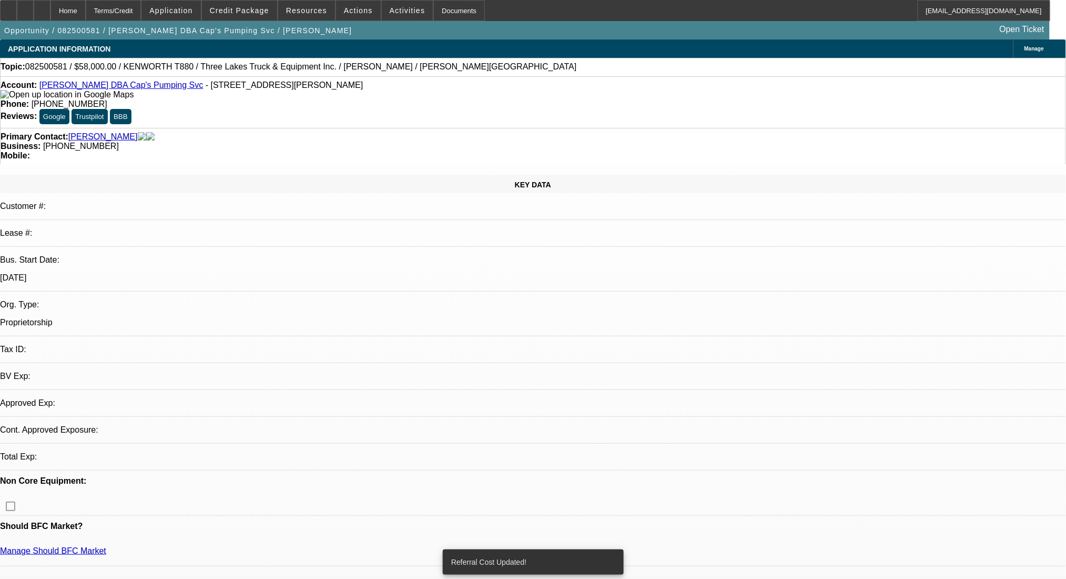
select select "0"
select select "6"
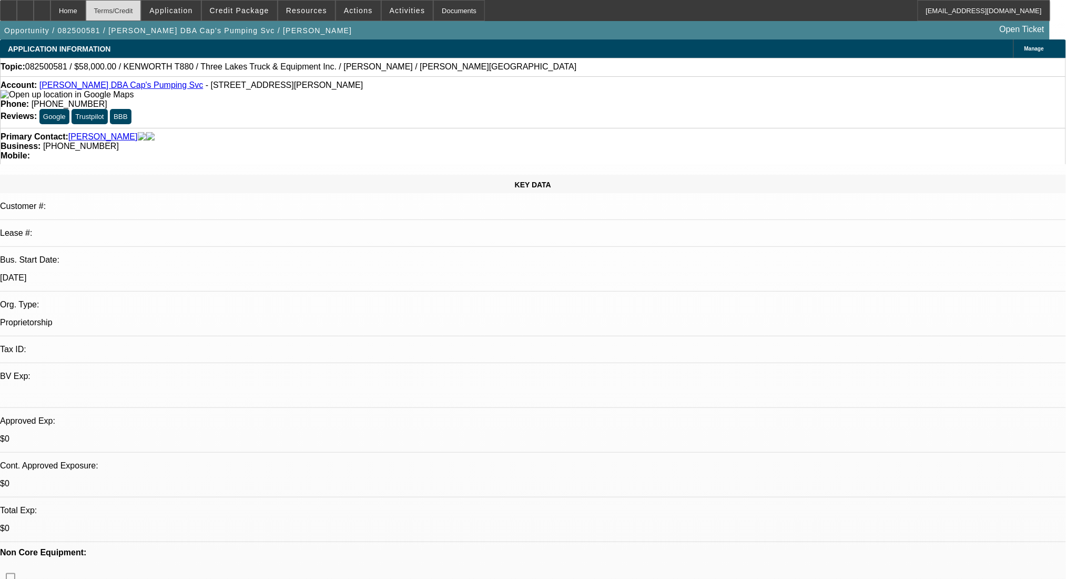
click at [140, 9] on div "Terms/Credit" at bounding box center [114, 10] width 56 height 21
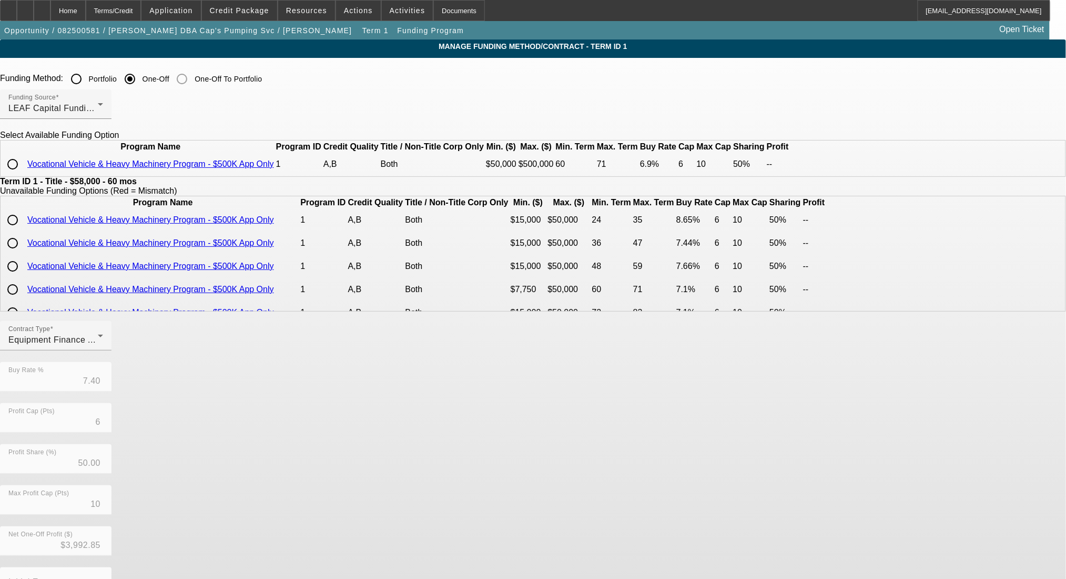
click at [23, 175] on input "radio" at bounding box center [12, 164] width 21 height 21
radio input "true"
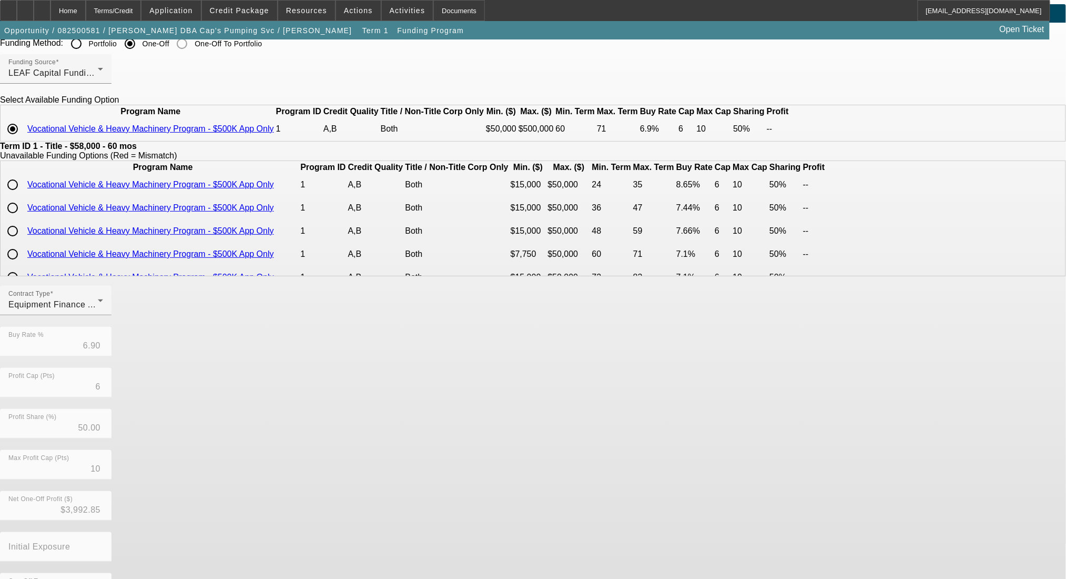
scroll to position [87, 0]
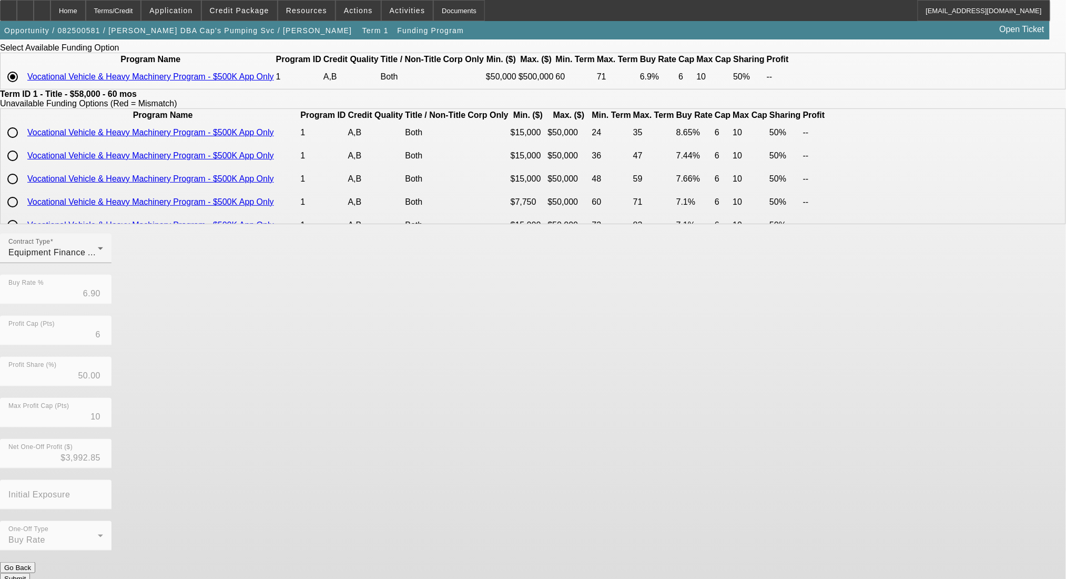
click at [30, 573] on button "Submit" at bounding box center [15, 578] width 30 height 11
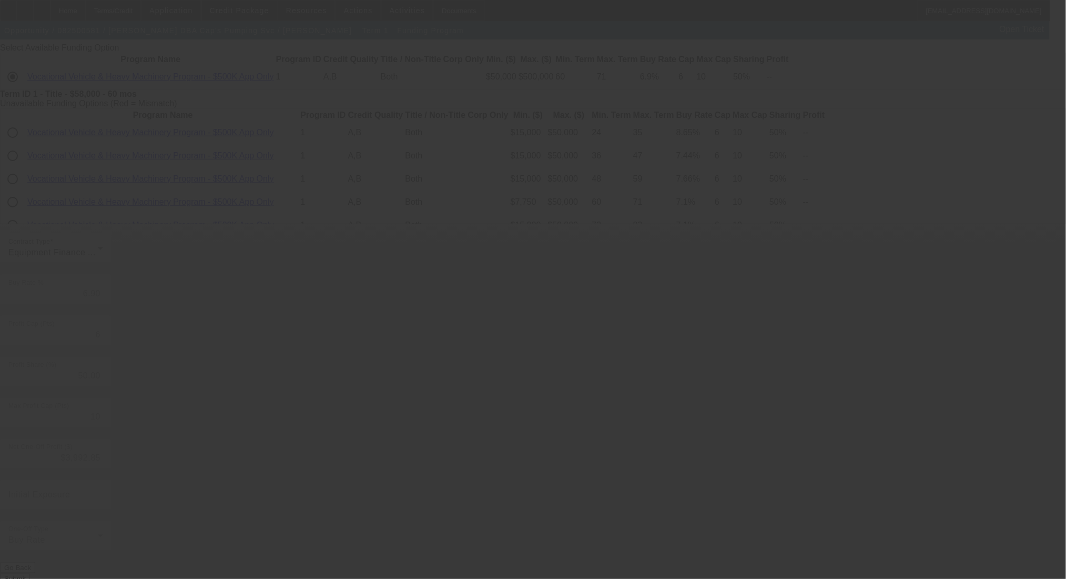
type input "7.40"
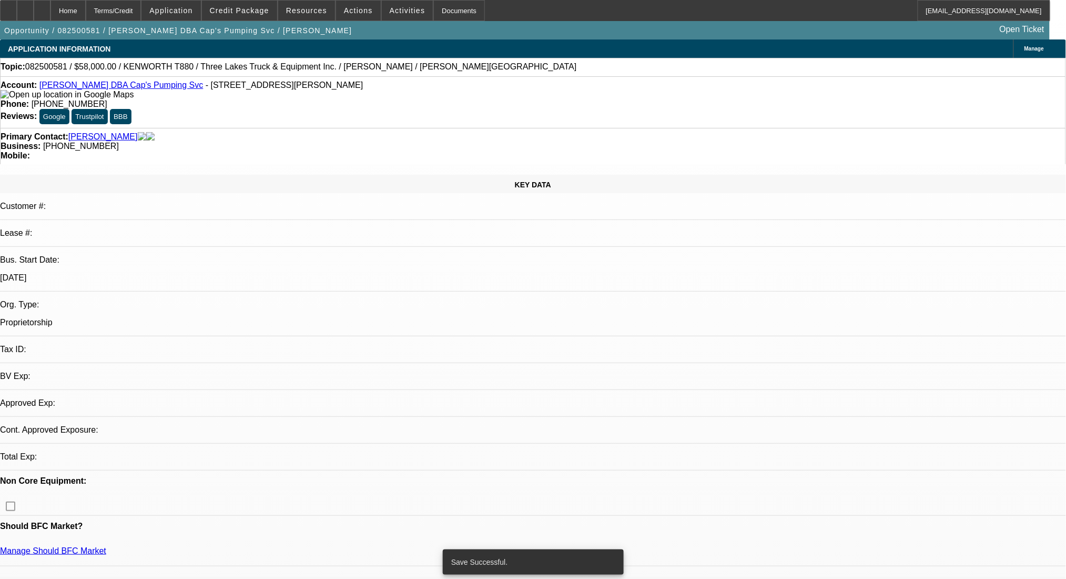
select select "0"
select select "6"
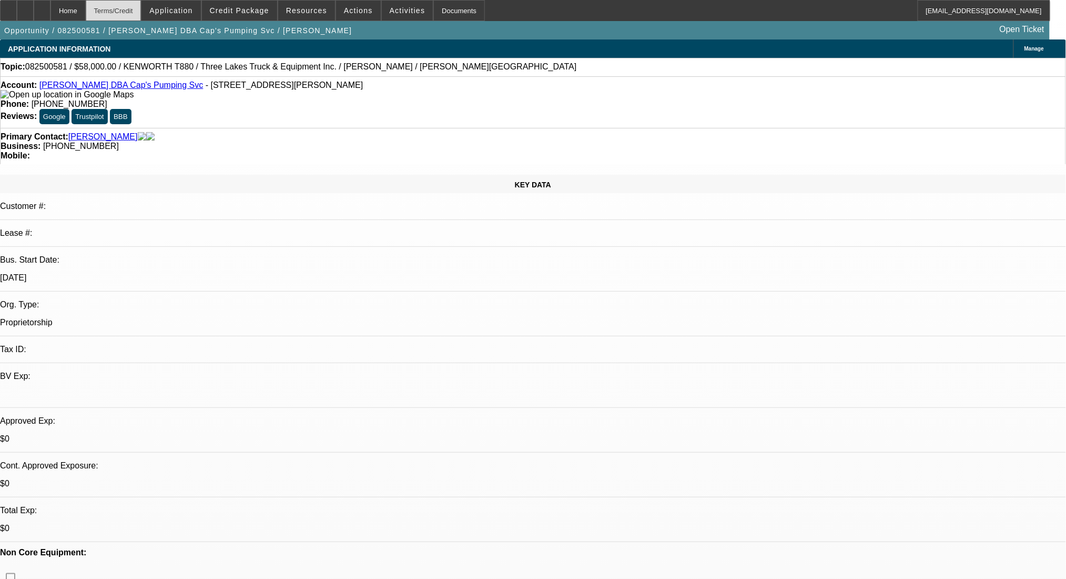
click at [142, 10] on div "Terms/Credit" at bounding box center [114, 10] width 56 height 21
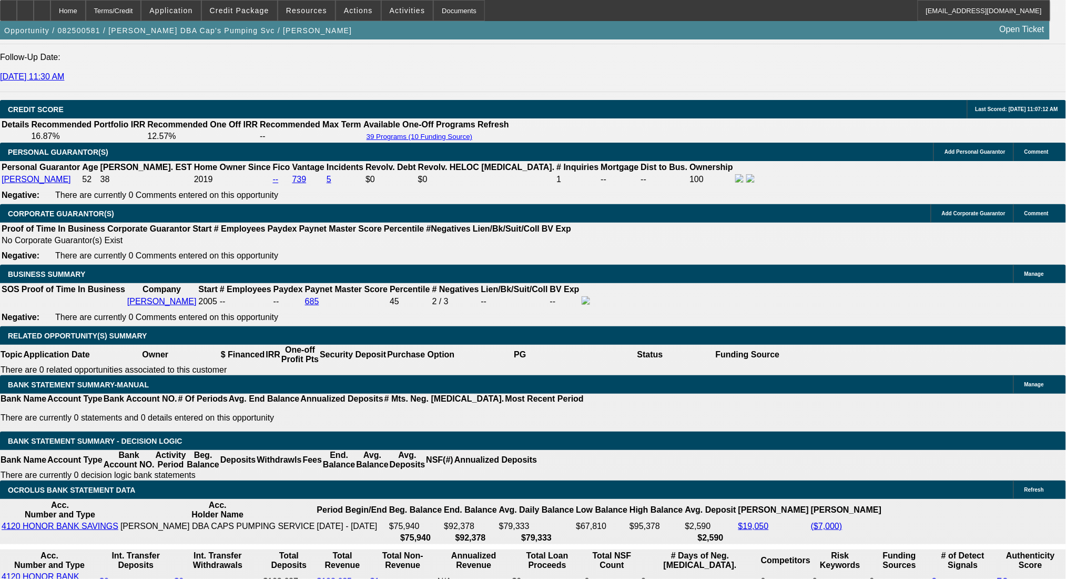
drag, startPoint x: 233, startPoint y: 325, endPoint x: 272, endPoint y: 326, distance: 39.5
type input "UNKNOWN"
type input "9"
type input "$1,203.98"
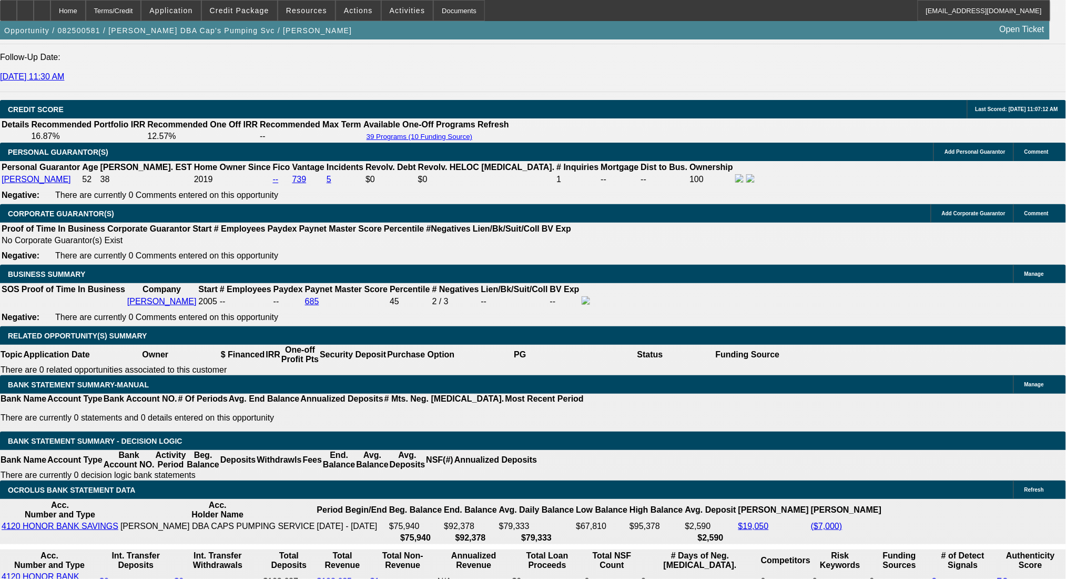
type input "9.3"
type input "$1,212.45"
type input "9.3"
drag, startPoint x: 167, startPoint y: 330, endPoint x: 251, endPoint y: 334, distance: 84.8
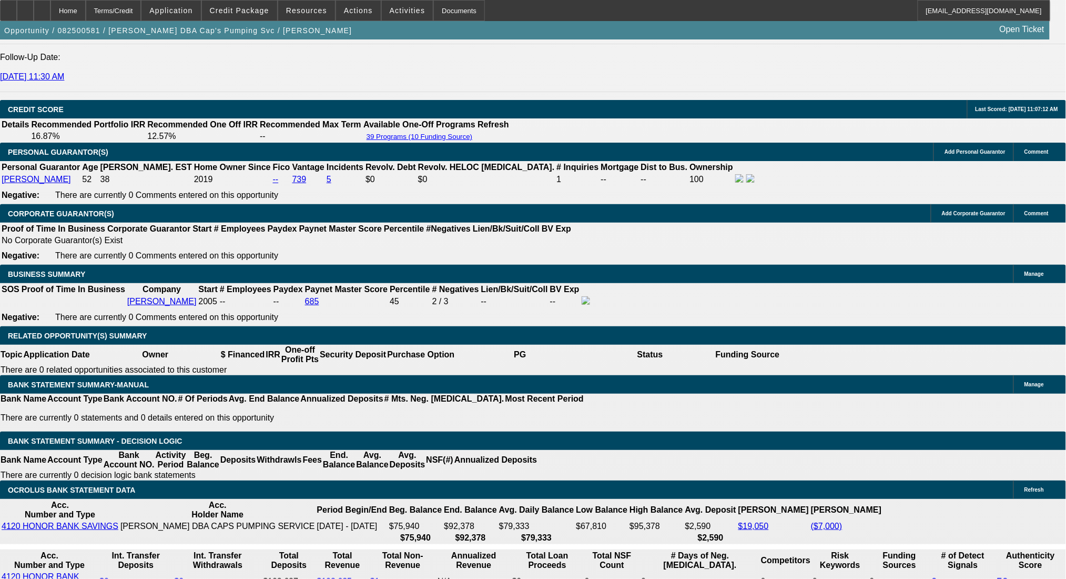
type input "12"
type input "1212"
type input "9.3"
type input "$1,212.00"
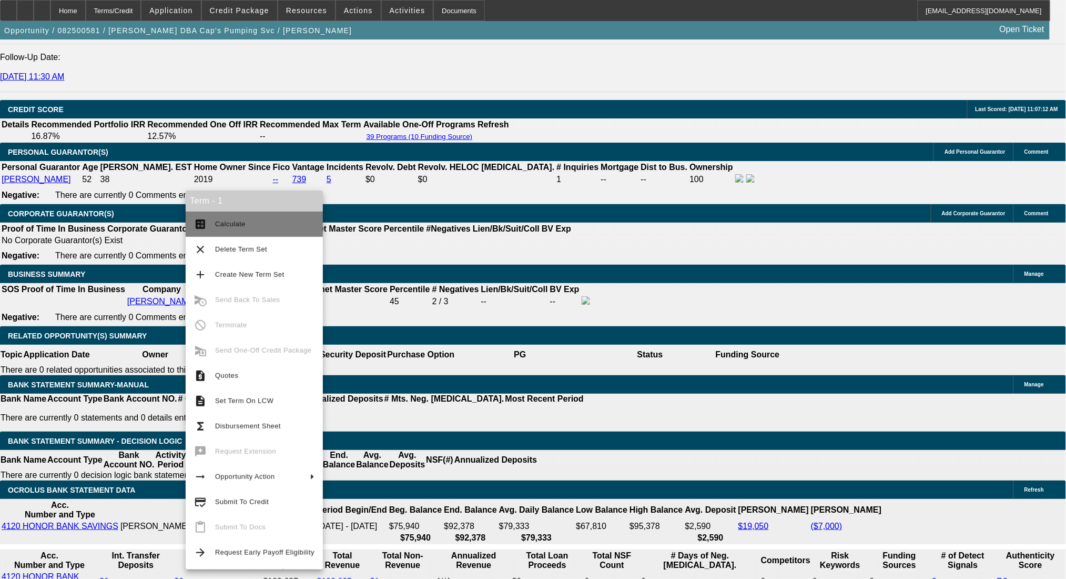
click at [217, 219] on span "Calculate" at bounding box center [264, 224] width 99 height 13
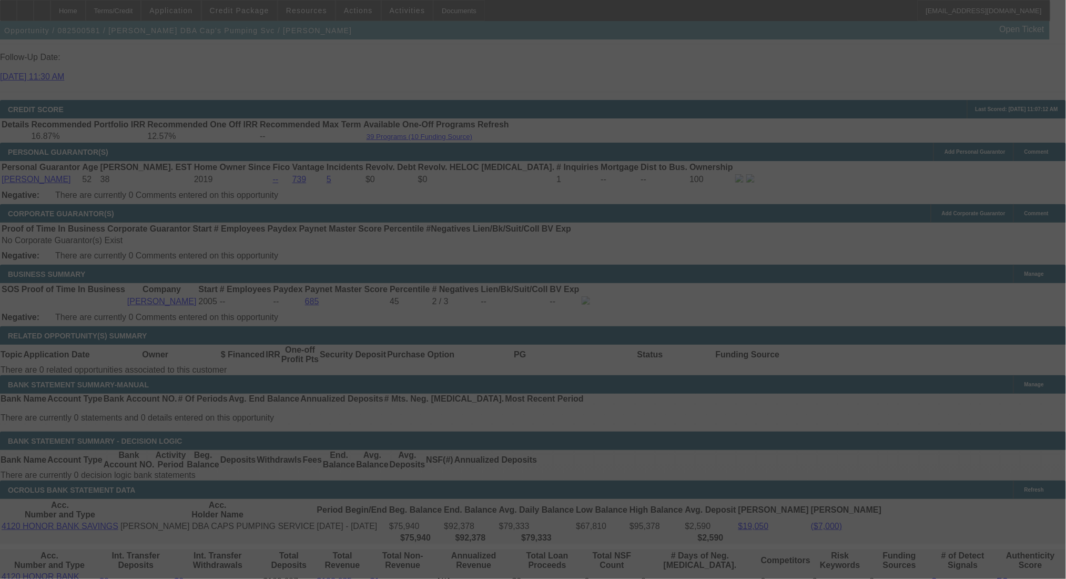
select select "0"
select select "6"
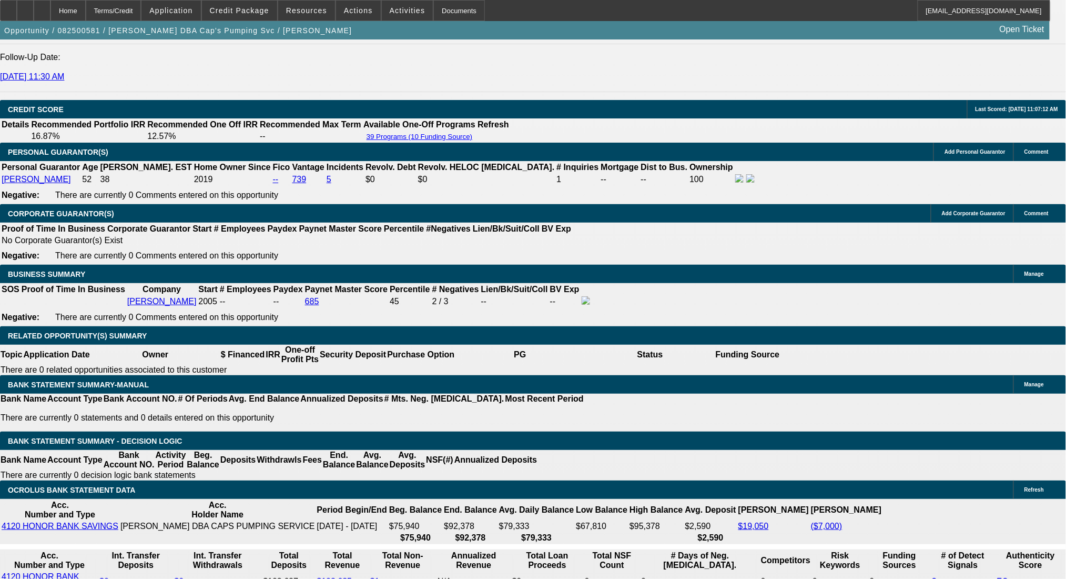
drag, startPoint x: 229, startPoint y: 330, endPoint x: 317, endPoint y: 331, distance: 88.4
type input "1"
type input "UNKNOWN"
type input "$991.44"
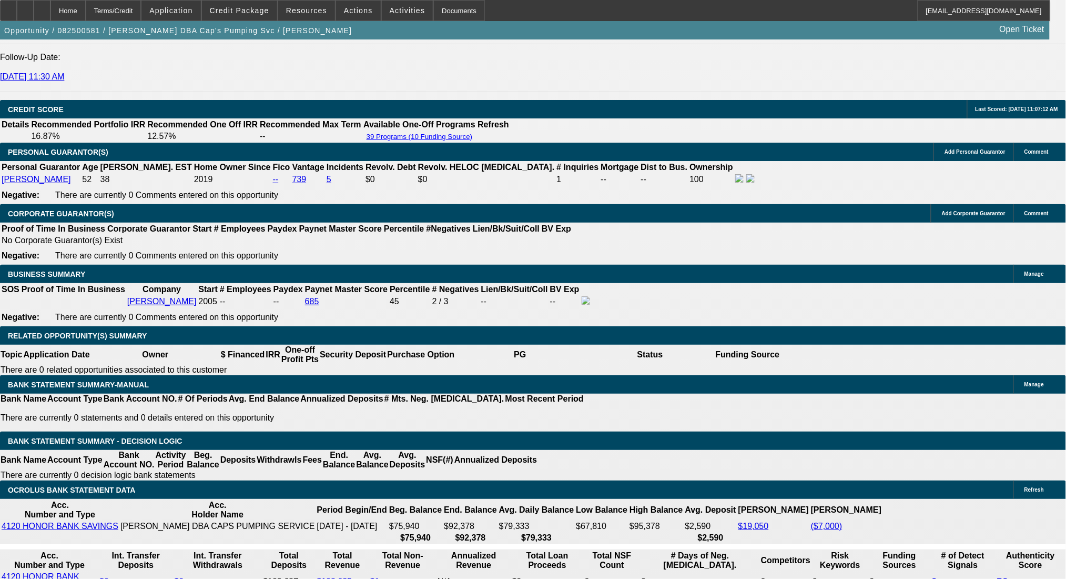
type input "10"
type input "$1,232.33"
type input "10"
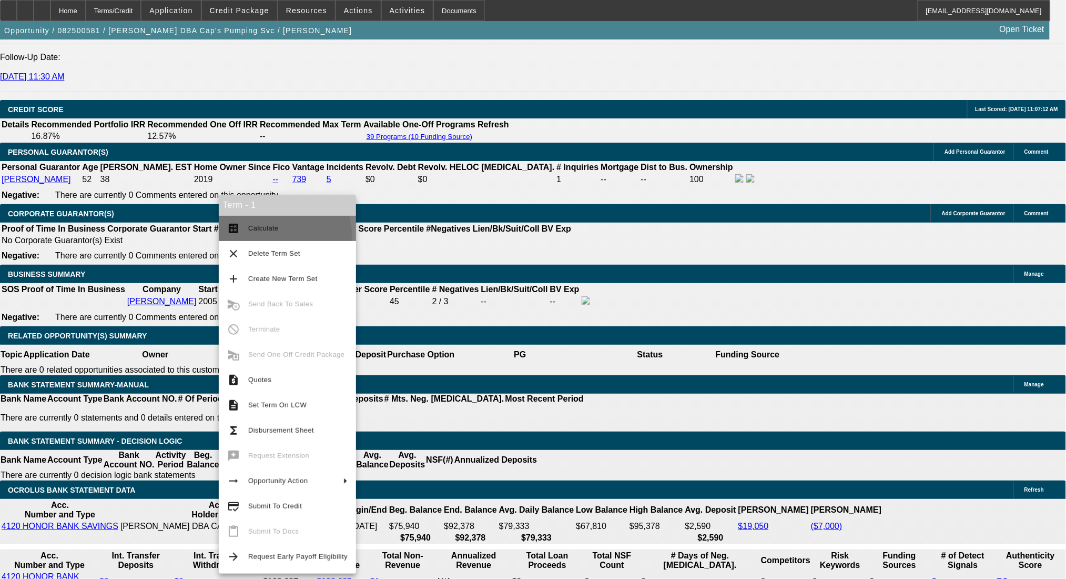
click at [279, 234] on span "Calculate" at bounding box center [297, 228] width 99 height 13
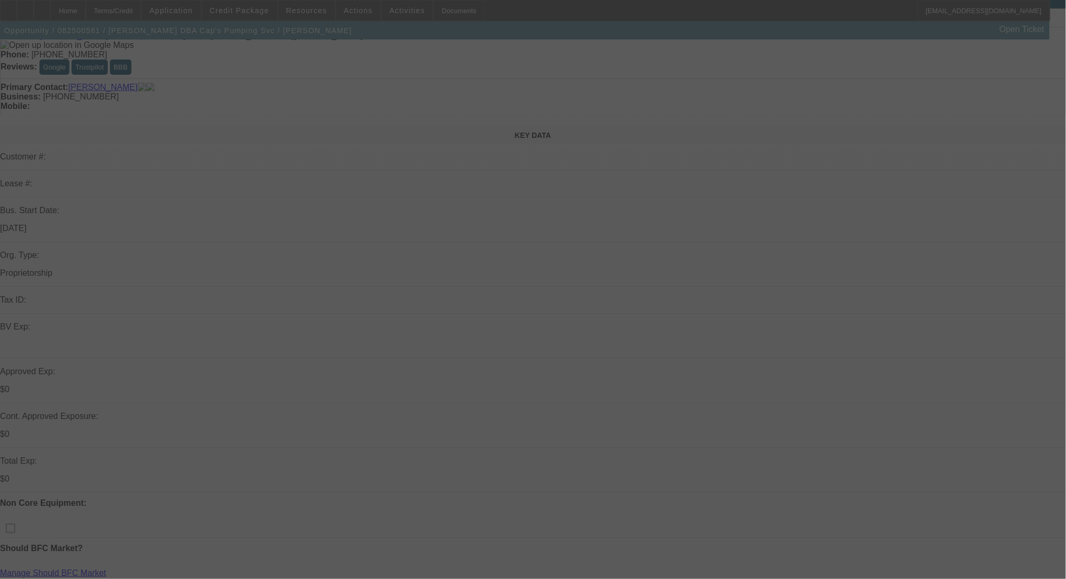
scroll to position [0, 0]
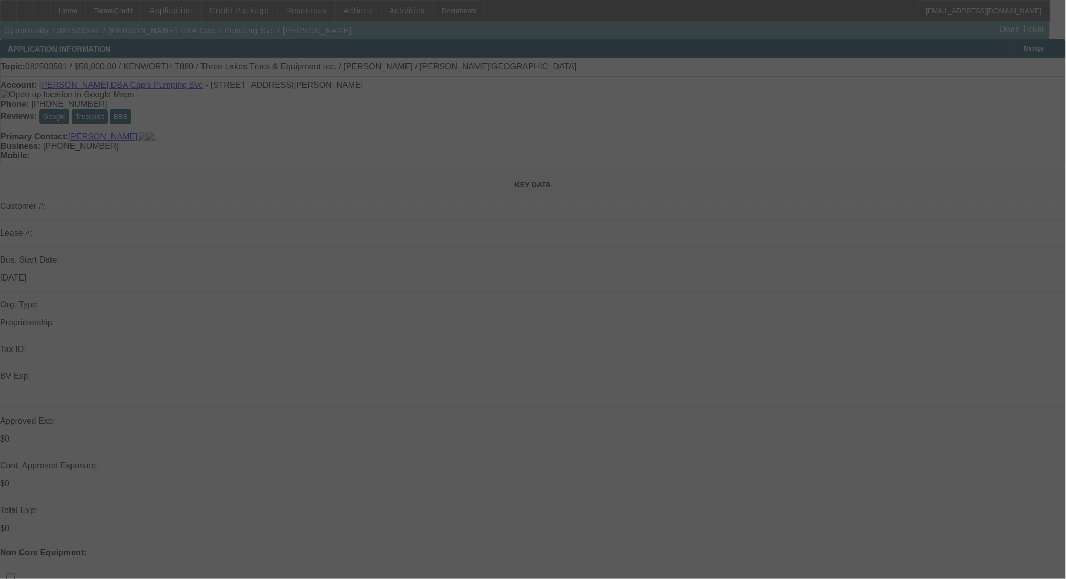
select select "0"
select select "6"
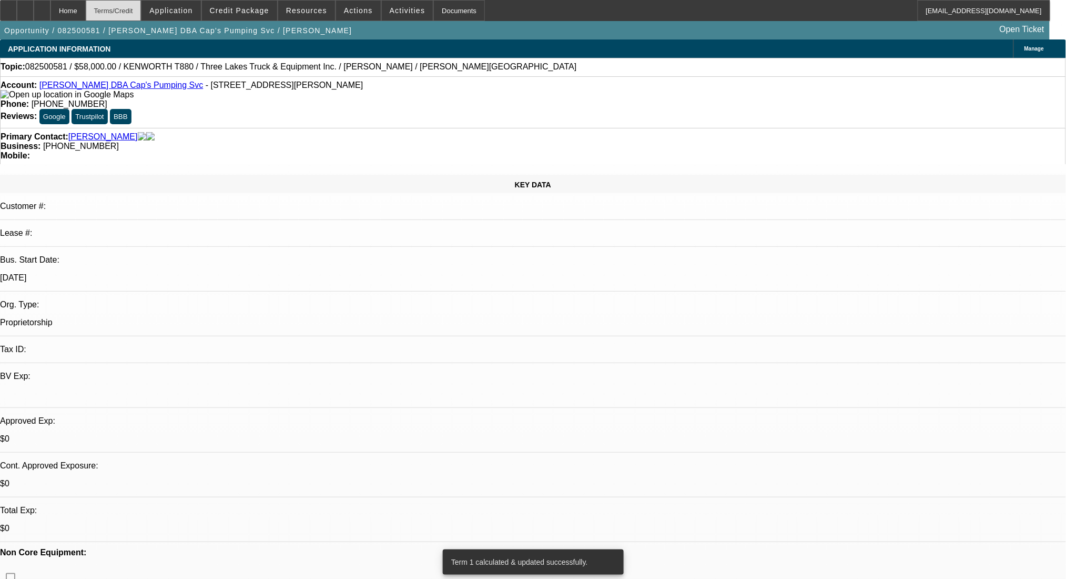
click at [121, 11] on div "Terms/Credit" at bounding box center [114, 10] width 56 height 21
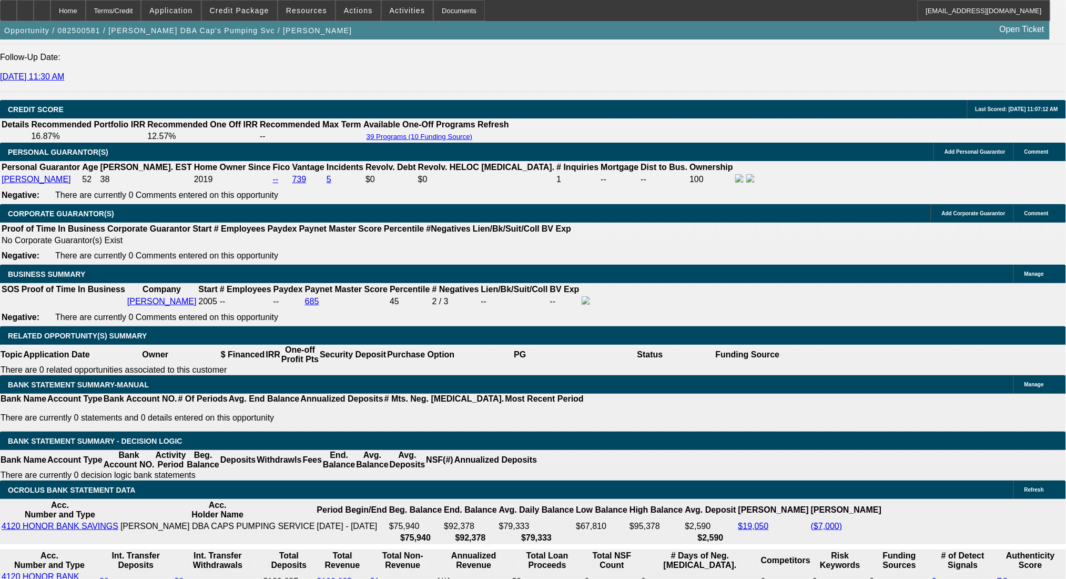
drag, startPoint x: 160, startPoint y: 327, endPoint x: 223, endPoint y: 327, distance: 62.1
type input "12"
type input "UNKNOWN"
type input "123"
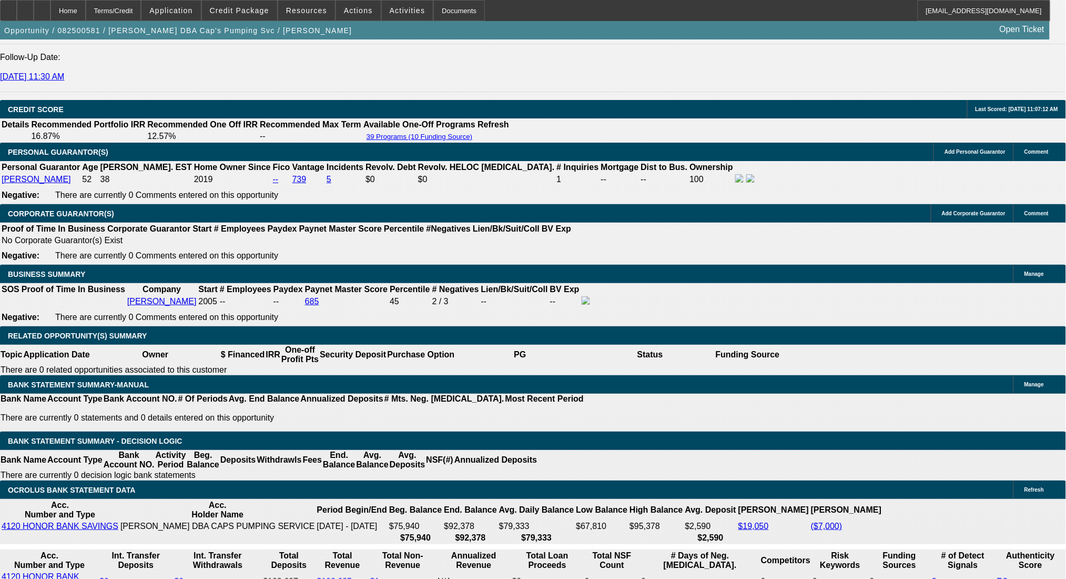
type input "1230"
type input "9.9"
type input "$1,230.00"
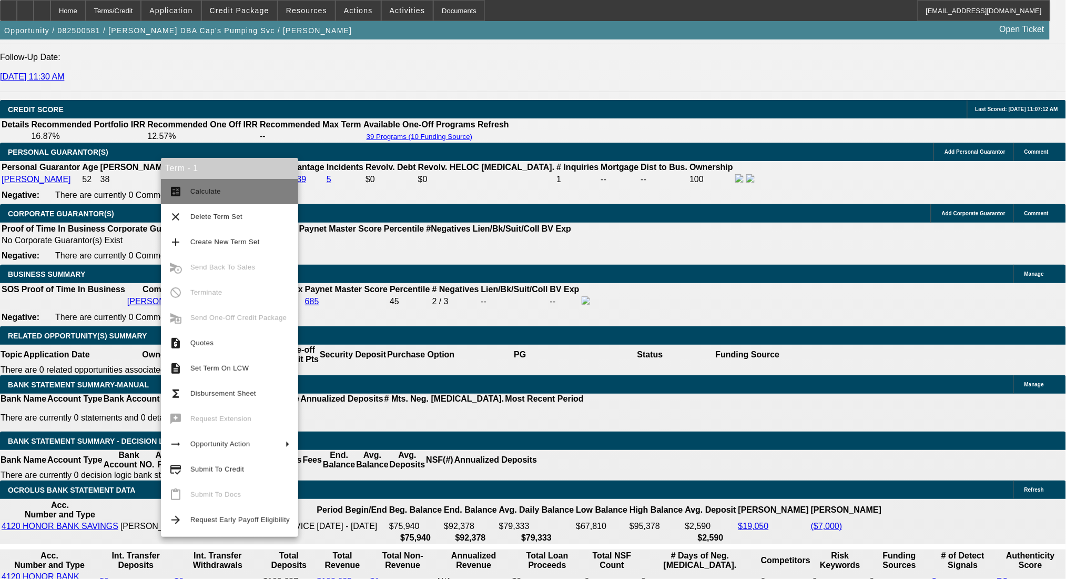
click at [230, 196] on span "Calculate" at bounding box center [239, 191] width 99 height 13
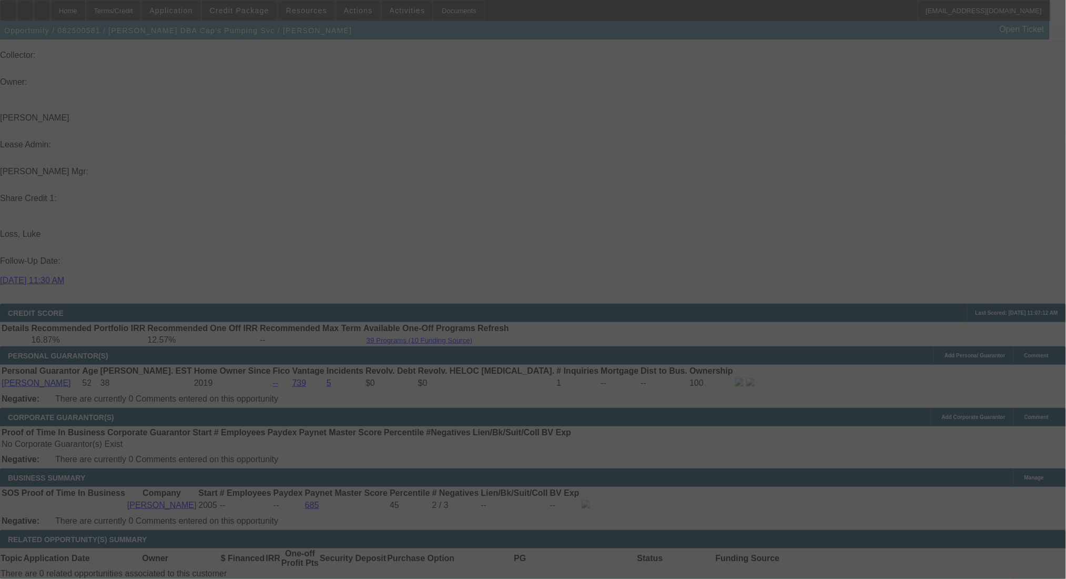
scroll to position [1087, 0]
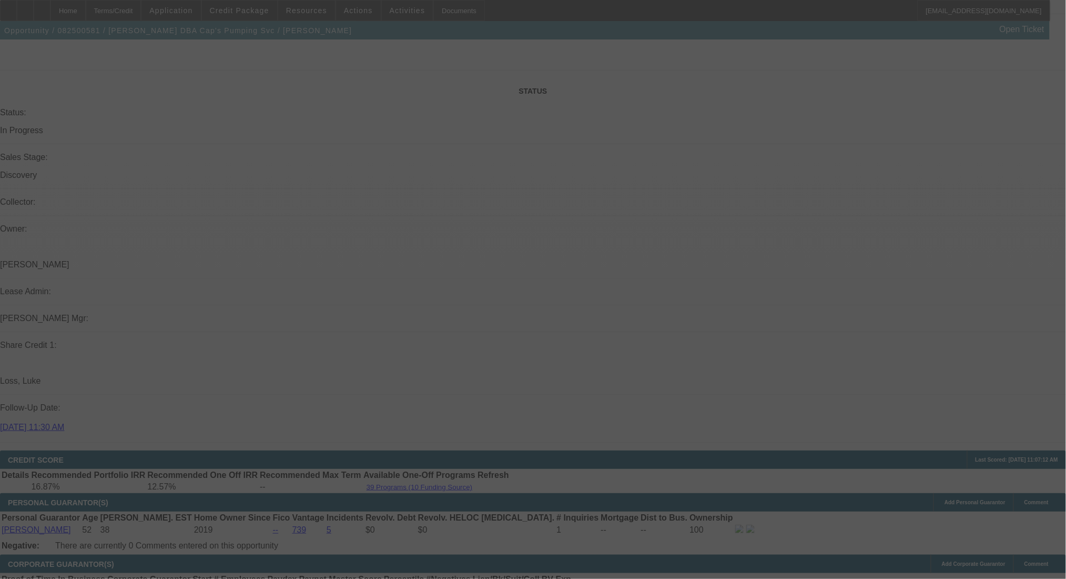
select select "0"
select select "6"
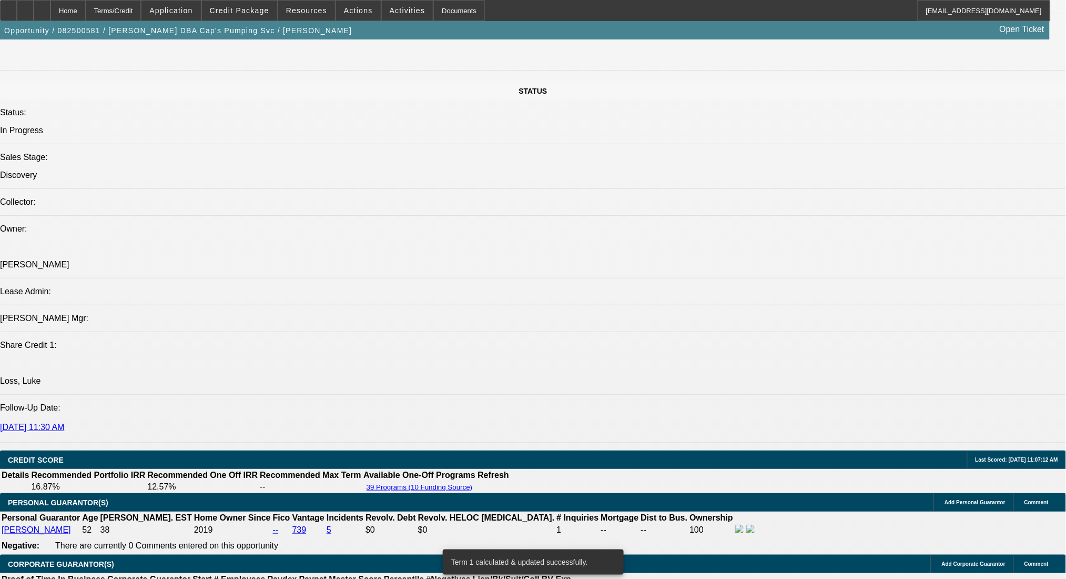
click at [34, 13] on div at bounding box center [25, 10] width 17 height 21
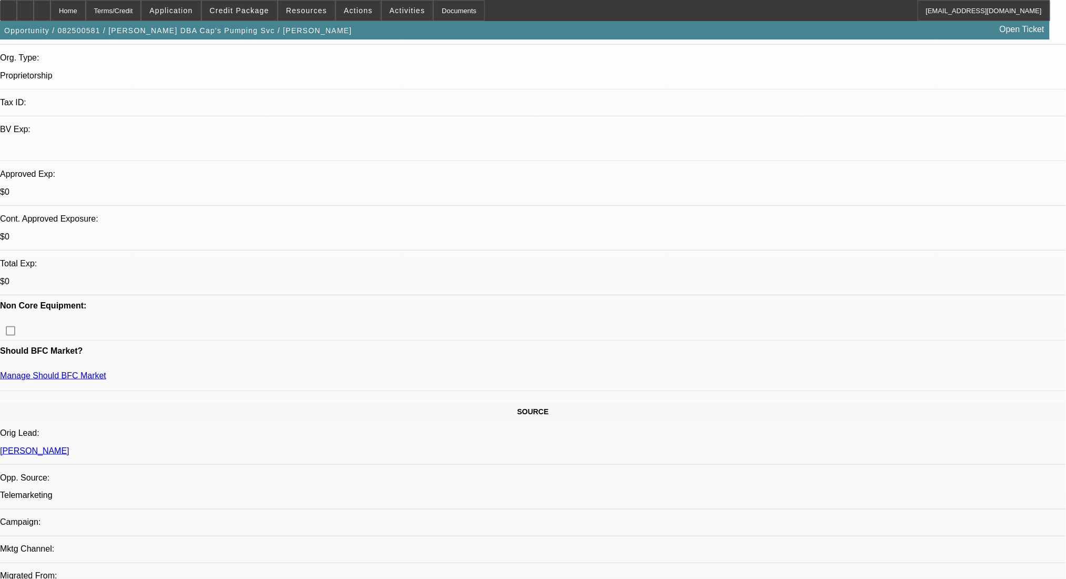
scroll to position [175, 0]
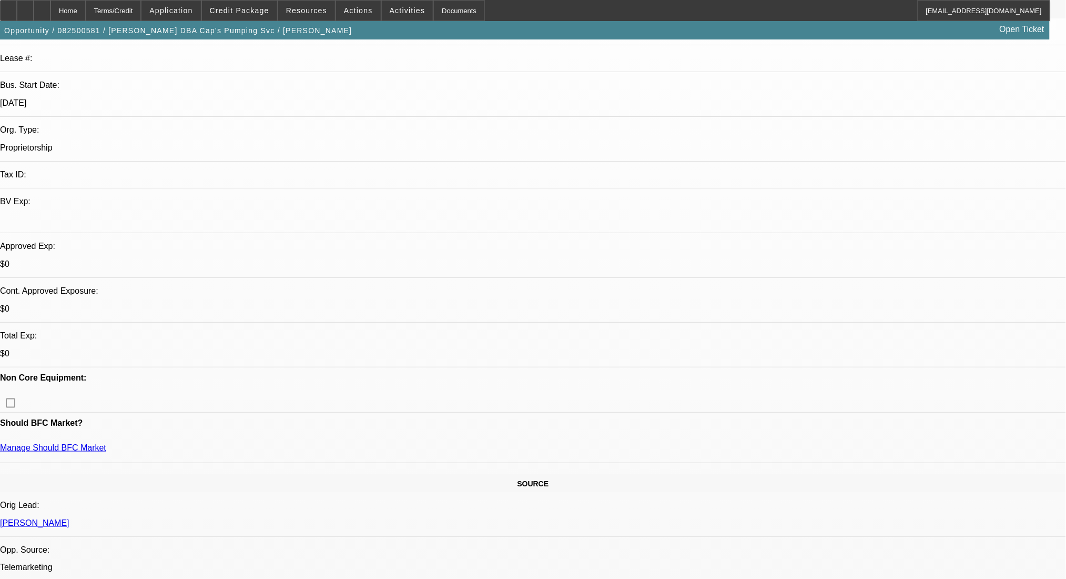
click at [273, 18] on span at bounding box center [239, 10] width 75 height 25
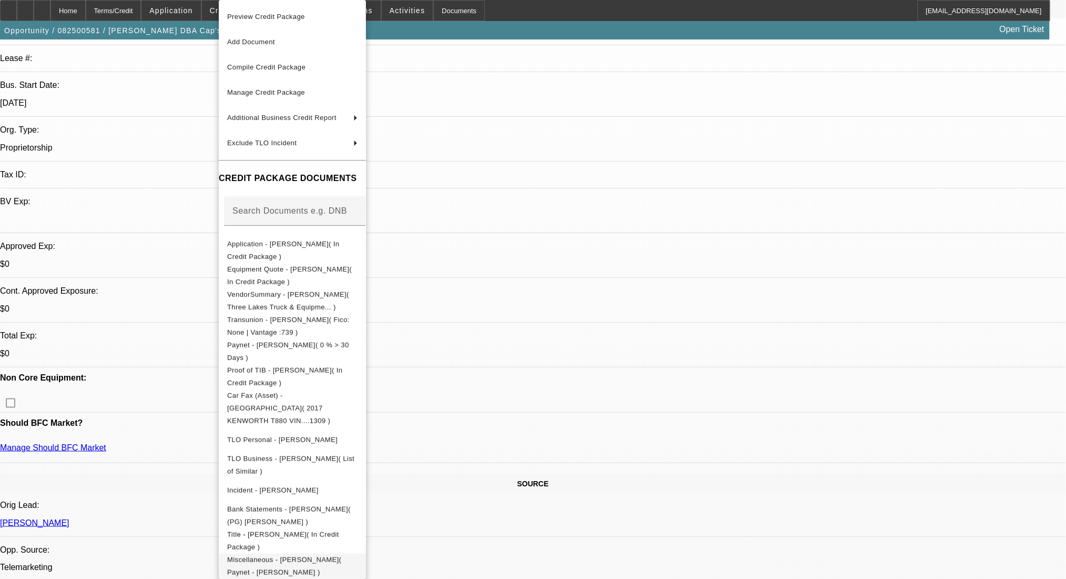
click at [359, 560] on button "Miscellaneous - Bradley Mahoney( Paynet - Bradley Mahoney )" at bounding box center [292, 565] width 147 height 25
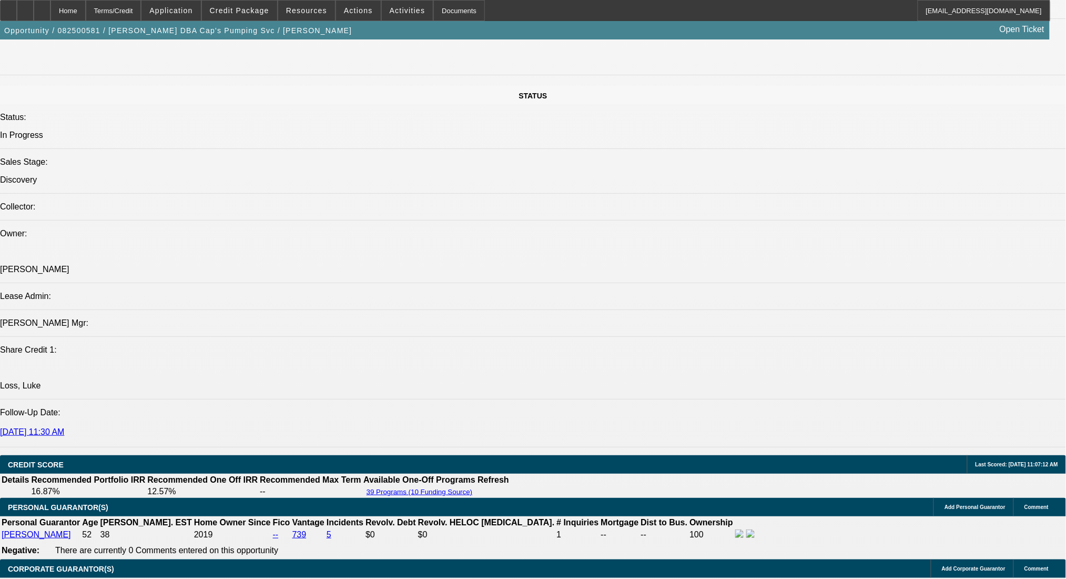
scroll to position [1367, 0]
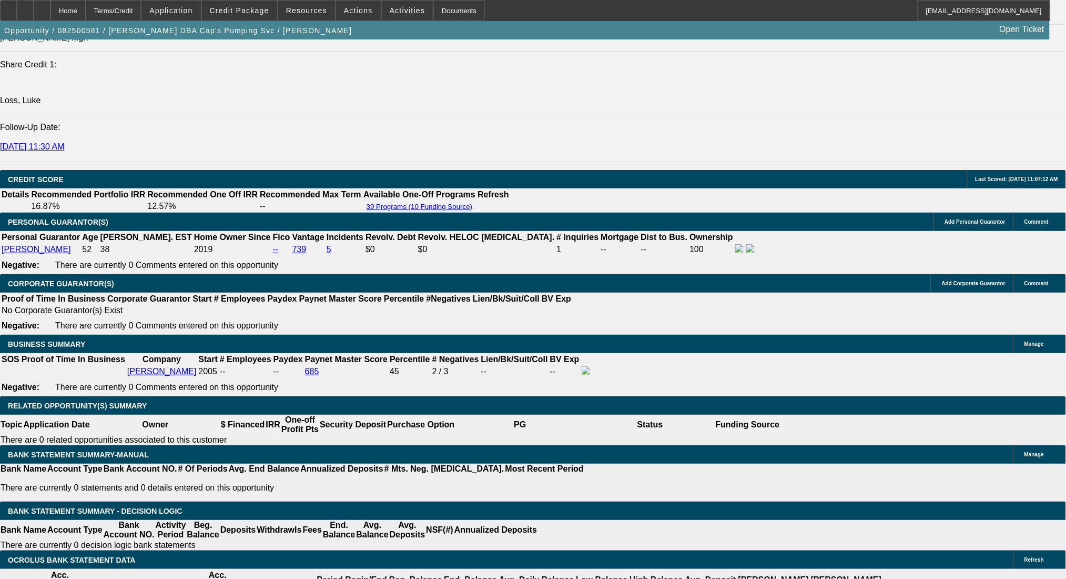
click at [264, 16] on span at bounding box center [239, 10] width 75 height 25
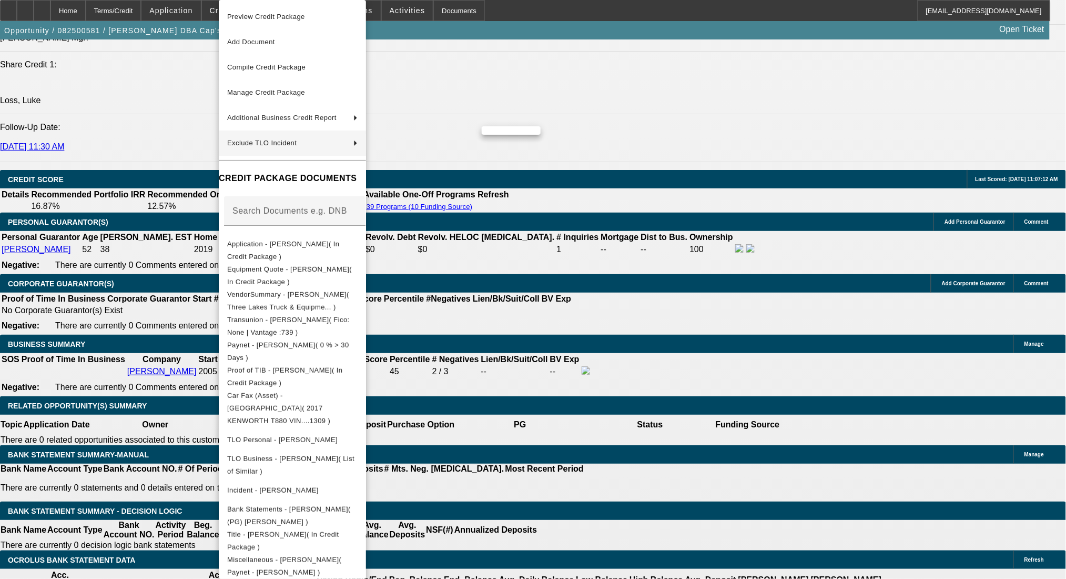
click at [569, 217] on div at bounding box center [533, 289] width 1066 height 579
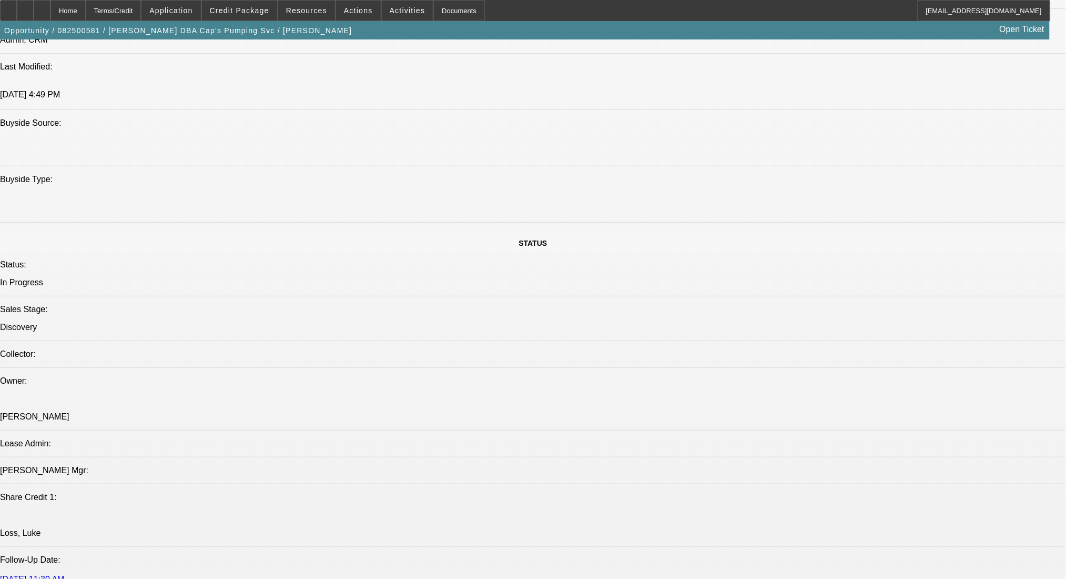
scroll to position [806, 0]
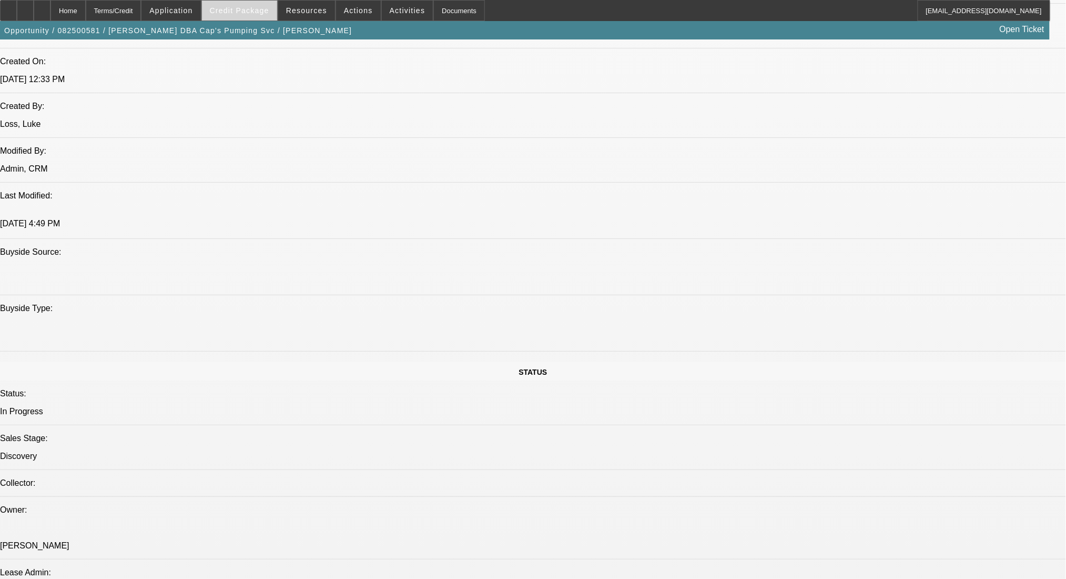
click at [225, 13] on span at bounding box center [239, 10] width 75 height 25
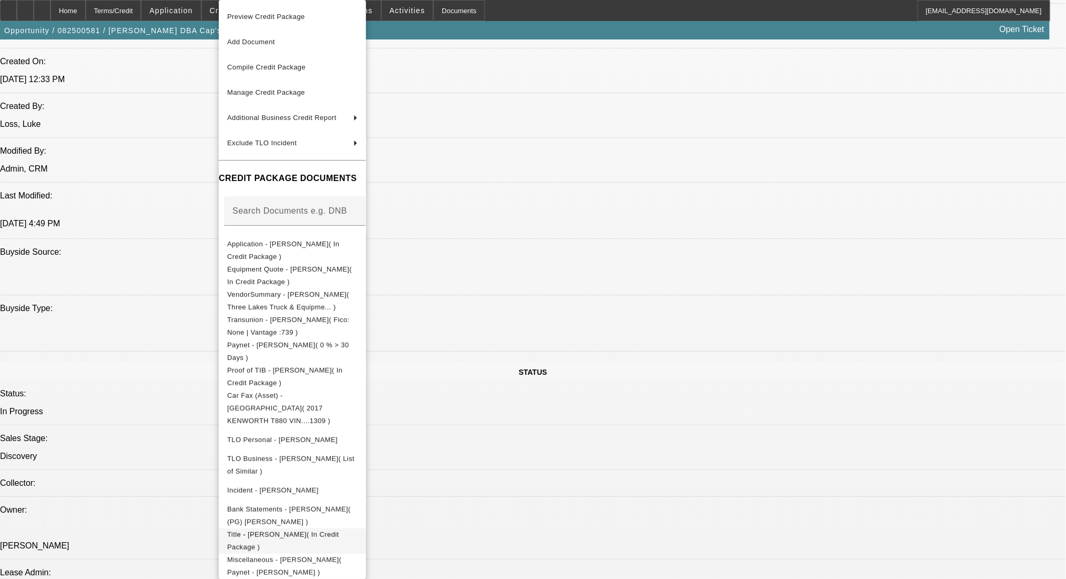
click at [311, 530] on span "Title - Bradley Mahoney( In Credit Package )" at bounding box center [283, 540] width 112 height 21
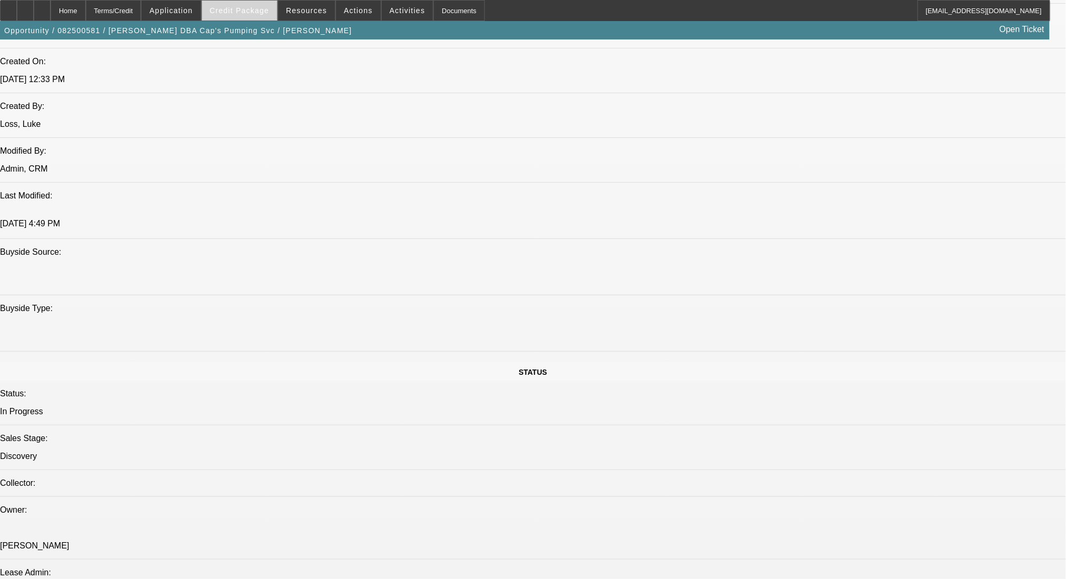
click at [230, 13] on span "Credit Package" at bounding box center [239, 10] width 59 height 8
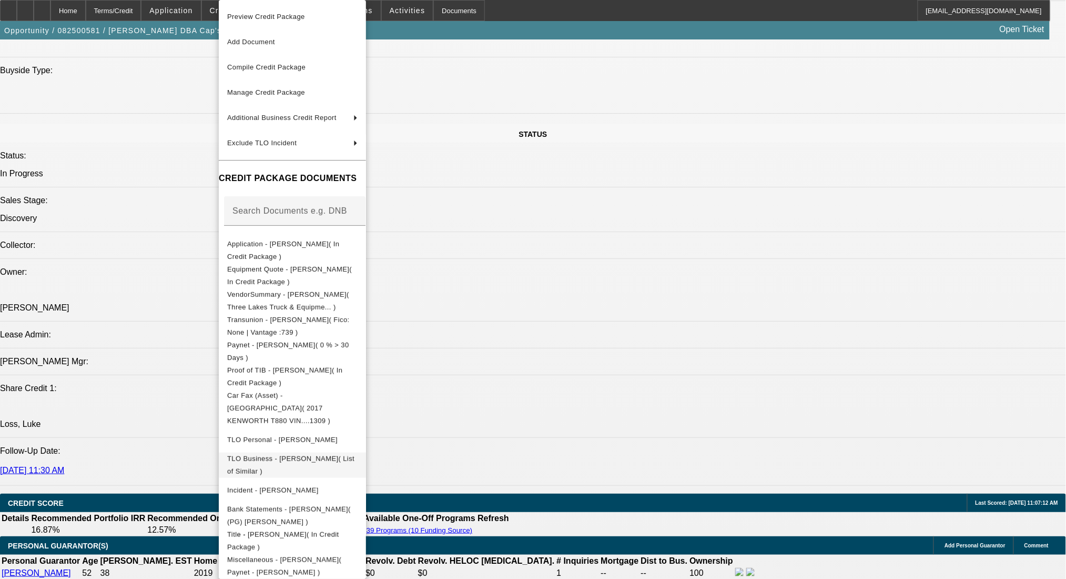
scroll to position [1367, 0]
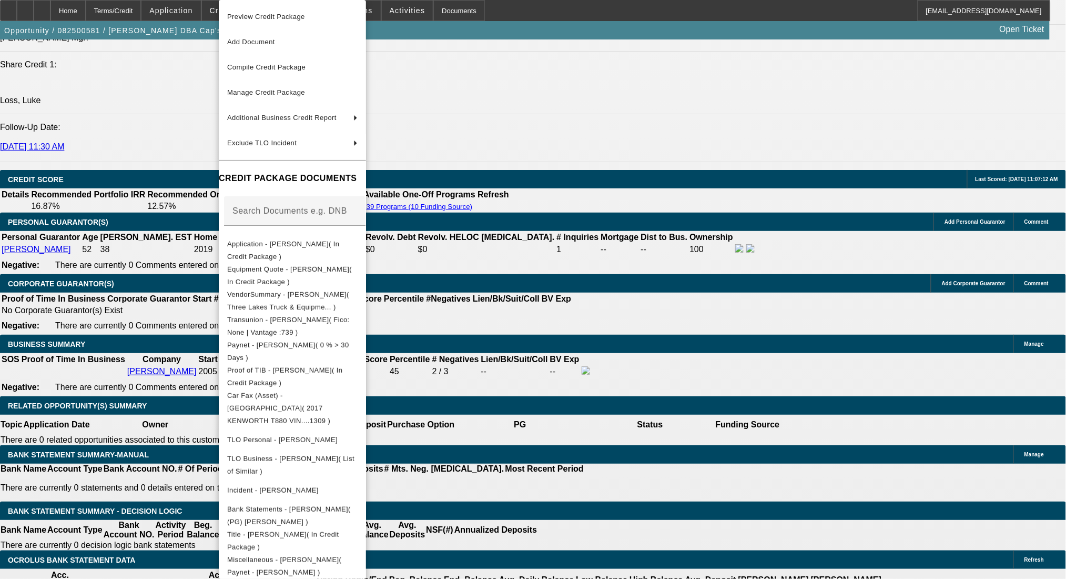
click at [603, 468] on div at bounding box center [533, 289] width 1066 height 579
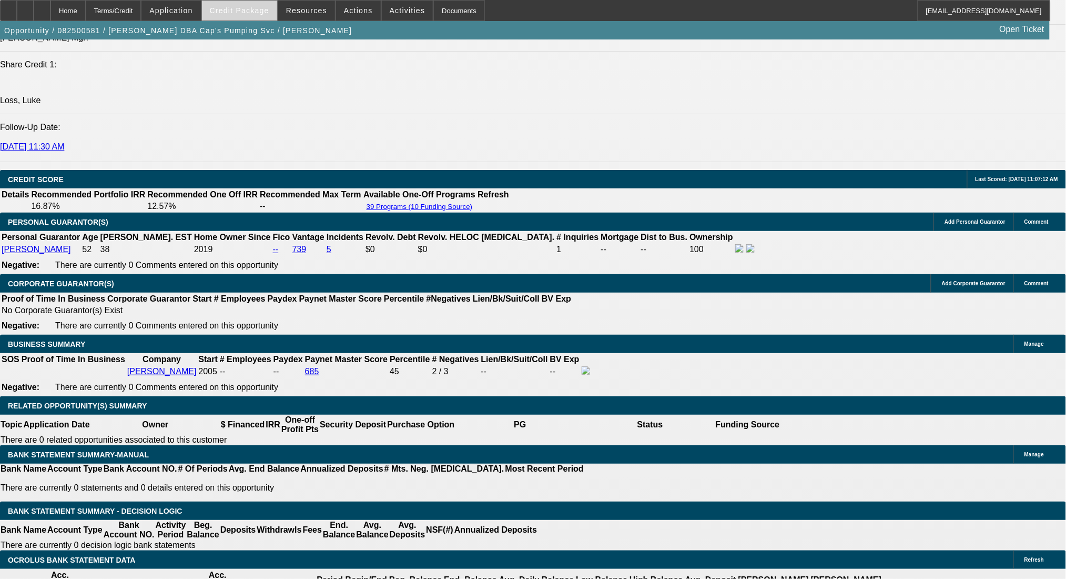
click at [261, 19] on span at bounding box center [239, 10] width 75 height 25
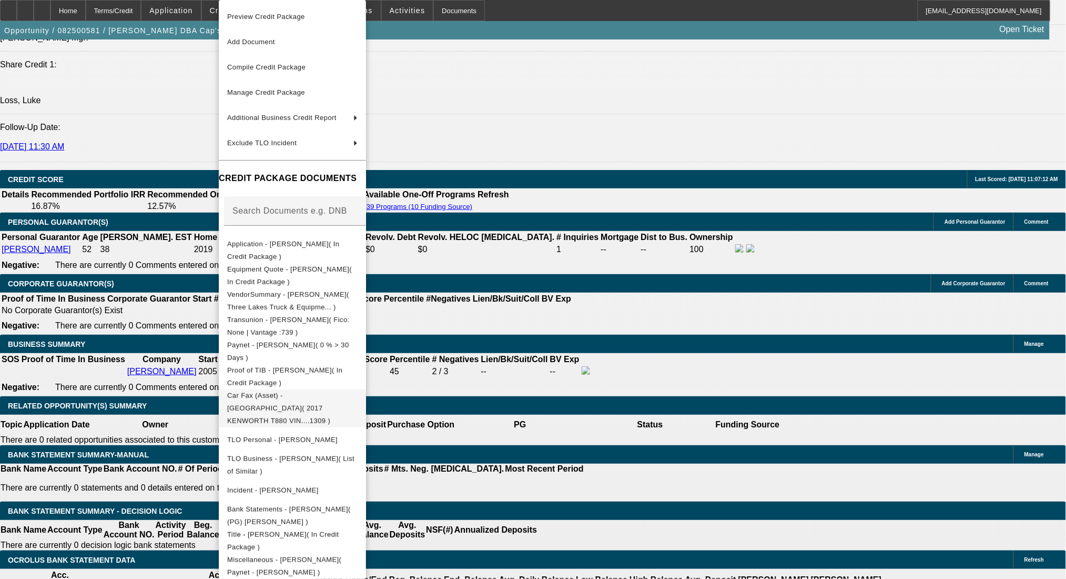
click at [330, 398] on span "Car Fax (Asset) - KENWORTH( 2017 KENWORTH T880 VIN....1309 )" at bounding box center [278, 407] width 103 height 33
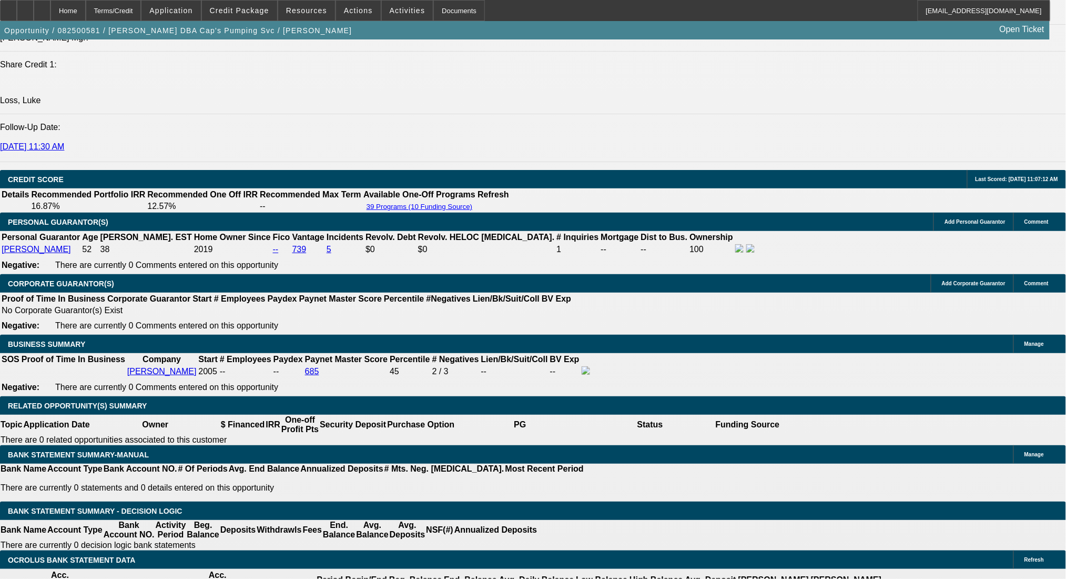
scroll to position [1437, 0]
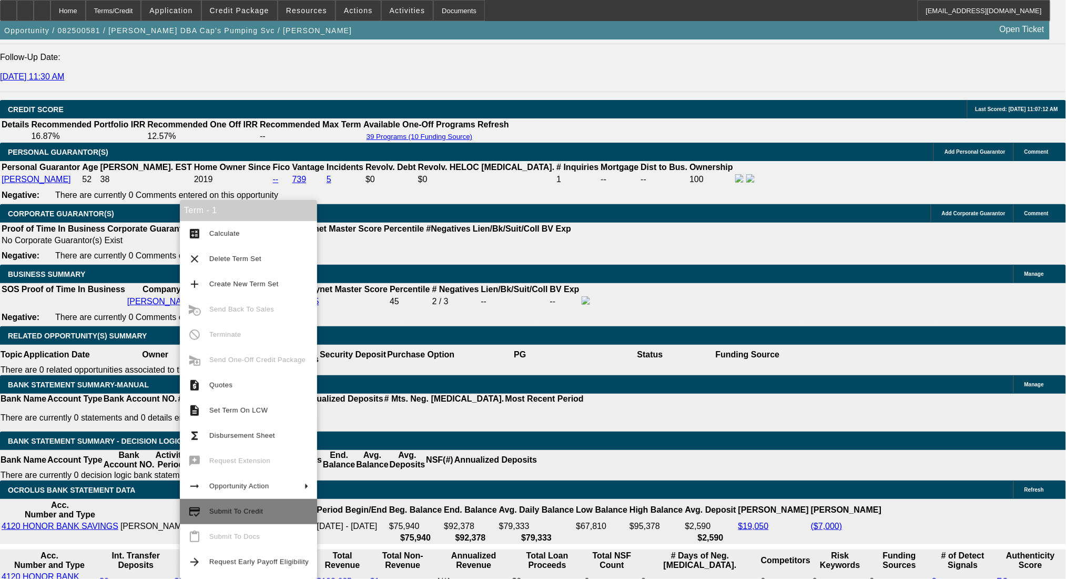
click at [249, 504] on button "credit_score Submit To Credit" at bounding box center [248, 511] width 137 height 25
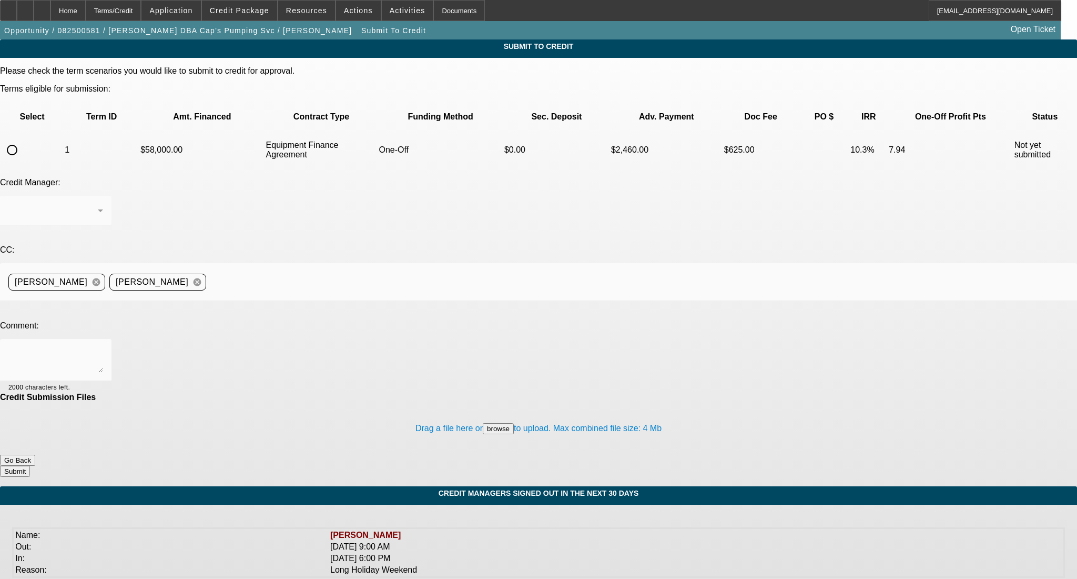
click at [23, 139] on input "radio" at bounding box center [12, 149] width 21 height 21
radio input "true"
click at [231, 12] on span "Credit Package" at bounding box center [239, 10] width 59 height 8
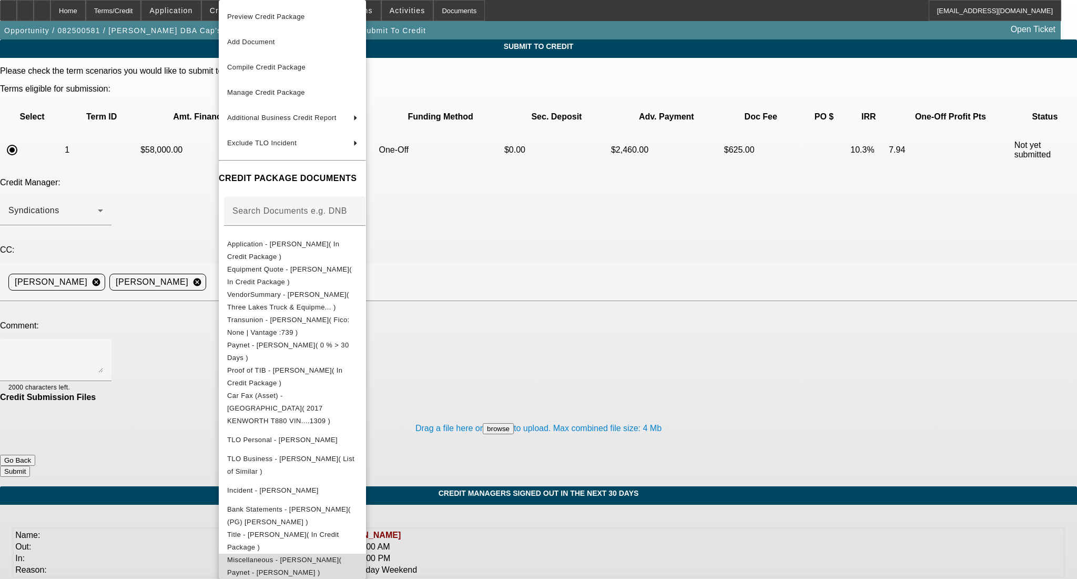
click at [305, 557] on button "Miscellaneous - Bradley Mahoney( Paynet - Bradley Mahoney )" at bounding box center [292, 565] width 147 height 25
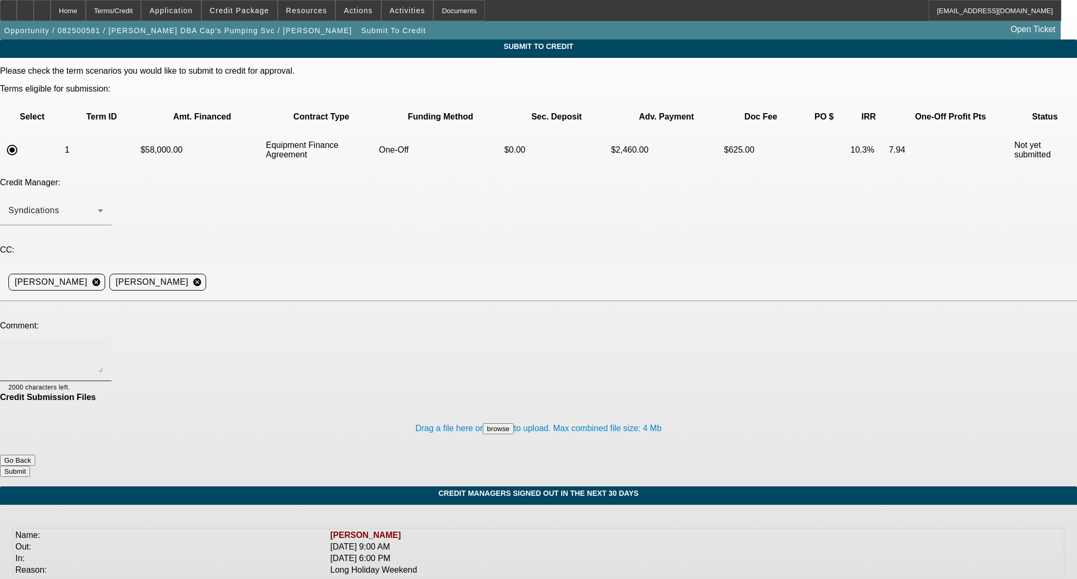
click at [103, 347] on textarea at bounding box center [55, 359] width 95 height 25
paste textarea "Good Afternoon- [PERSON_NAME] has owned and operated Cap's Pumping Service as a…"
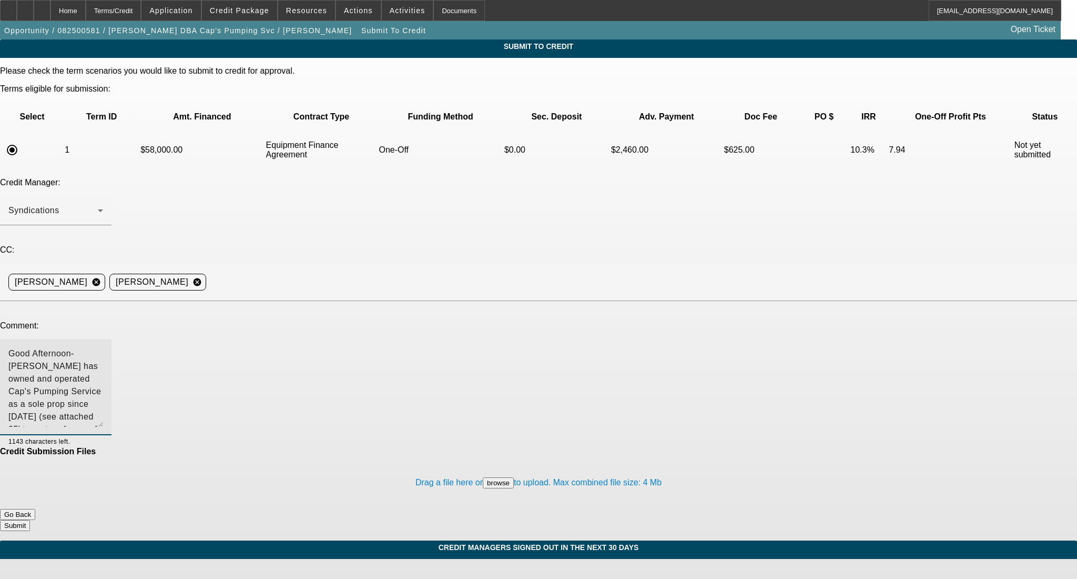
drag, startPoint x: 684, startPoint y: 264, endPoint x: 674, endPoint y: 305, distance: 42.2
click at [103, 347] on textarea "Good Afternoon- [PERSON_NAME] has owned and operated Cap's Pumping Service as a…" at bounding box center [55, 386] width 95 height 79
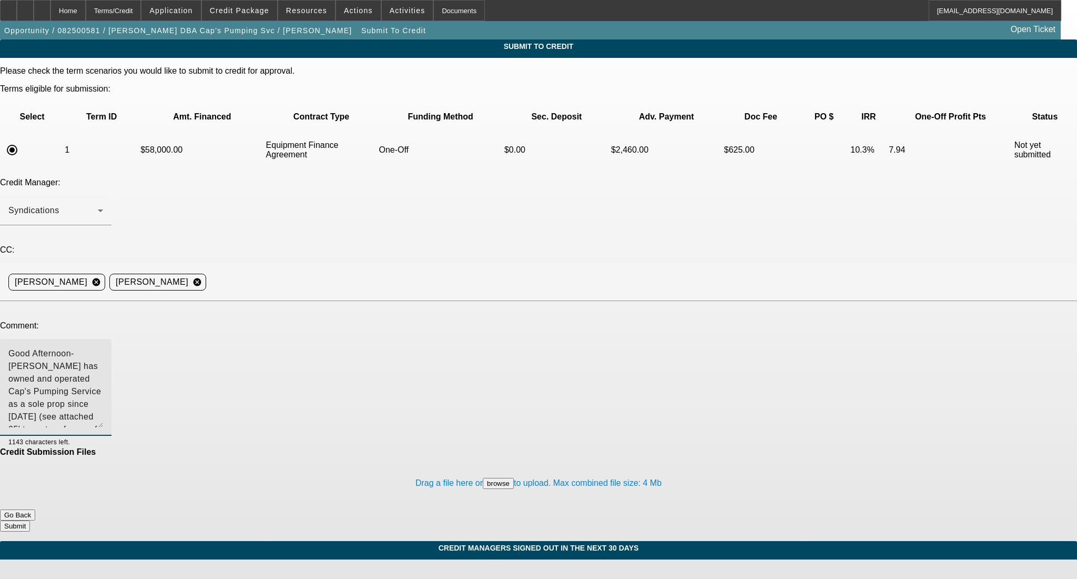
drag, startPoint x: 601, startPoint y: 297, endPoint x: 124, endPoint y: 241, distance: 480.4
click at [124, 321] on div "Comment: Good Afternoon- Bradley Mahoney has owned and operated Cap's Pumping S…" at bounding box center [538, 384] width 1077 height 126
type textarea "{"
type textarea "Please OK to Leaf, thanks!"
click at [30, 520] on button "Submit" at bounding box center [15, 525] width 30 height 11
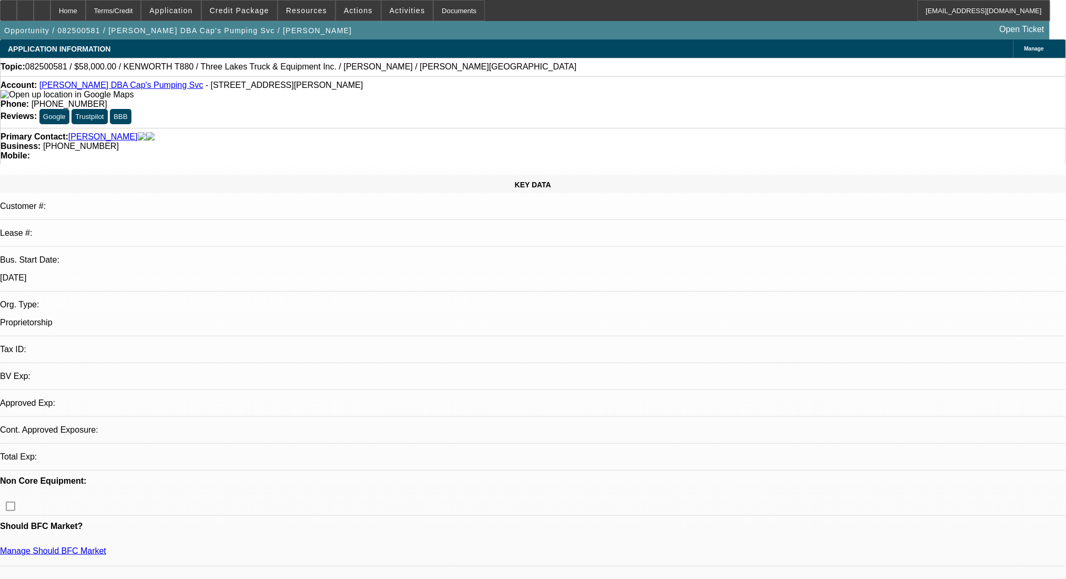
select select "0"
select select "6"
drag, startPoint x: 478, startPoint y: 260, endPoint x: 545, endPoint y: 265, distance: 67.5
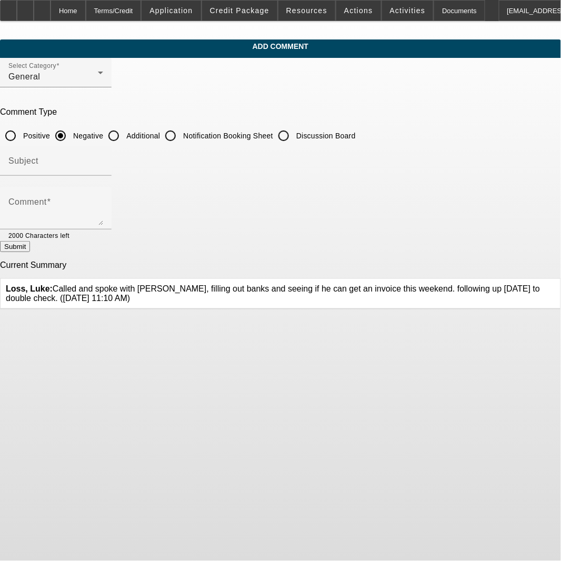
click at [124, 133] on input "Additional" at bounding box center [113, 135] width 21 height 21
radio input "true"
click at [103, 209] on textarea "Comment" at bounding box center [55, 212] width 95 height 25
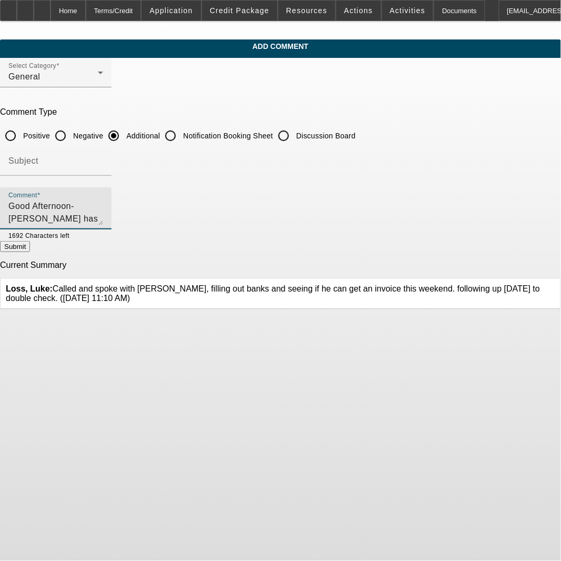
scroll to position [9, 0]
click at [274, 354] on body "Home Terms/Credit Application Credit Package Resources Actions Activities Docum…" at bounding box center [280, 280] width 561 height 561
click at [103, 230] on div at bounding box center [86, 235] width 34 height 12
click at [103, 220] on textarea "Good Afternoon- [PERSON_NAME] has owned and operated Cap's Pumping Service as a…" at bounding box center [55, 212] width 95 height 25
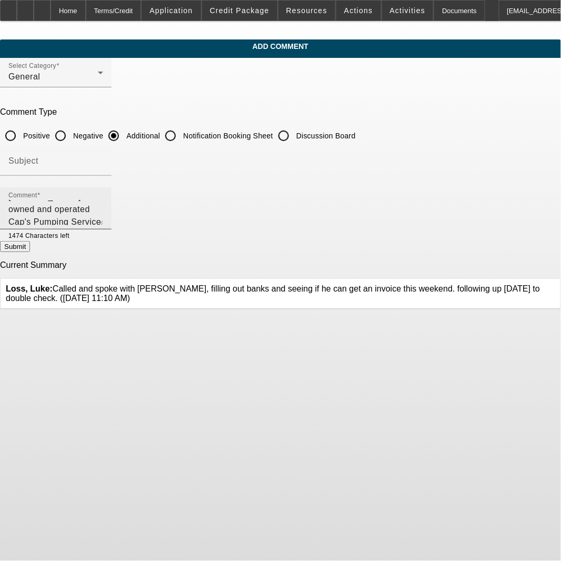
click at [103, 221] on textarea "Good Afternoon- [PERSON_NAME] has owned and operated Cap's Pumping Service as a…" at bounding box center [55, 212] width 95 height 25
click at [103, 218] on textarea "Good Afternoon- [PERSON_NAME] has owned and operated Cap's Pumping Service as a…" at bounding box center [55, 212] width 95 height 25
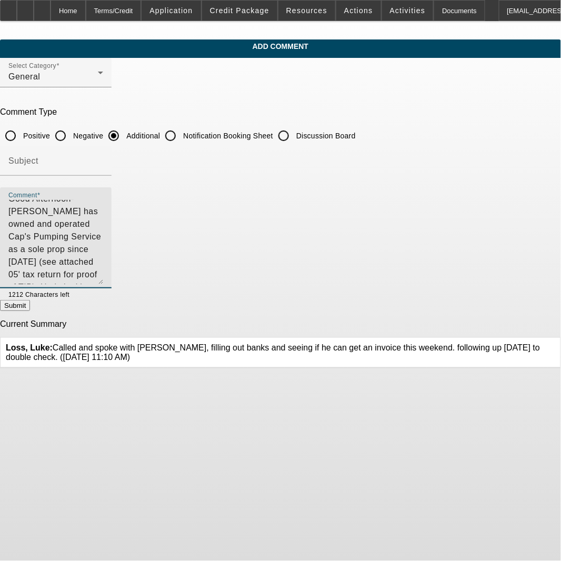
scroll to position [0, 0]
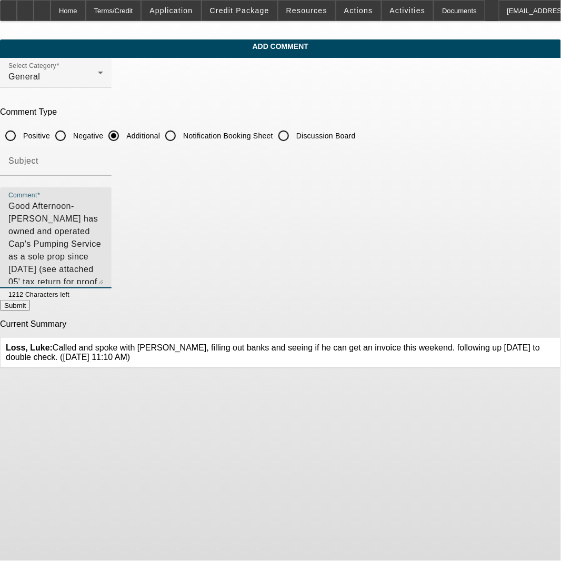
drag, startPoint x: 515, startPoint y: 219, endPoint x: 520, endPoint y: 295, distance: 75.4
click at [112, 288] on div "Comment Good Afternoon- [PERSON_NAME] has owned and operated Cap's Pumping Serv…" at bounding box center [56, 237] width 112 height 101
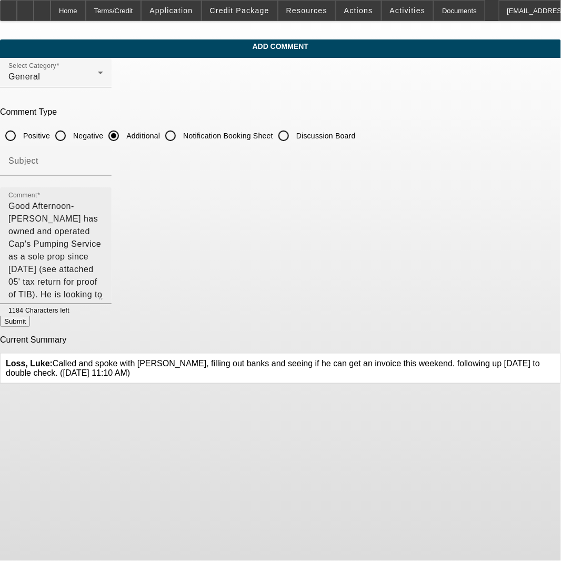
click at [103, 284] on textarea "Good Afternoon- [PERSON_NAME] has owned and operated Cap's Pumping Service as a…" at bounding box center [55, 250] width 95 height 100
type textarea "Good Afternoon- [PERSON_NAME] has owned and operated Cap's Pumping Service as a…"
click at [103, 271] on textarea "Good Afternoon- [PERSON_NAME] has owned and operated Cap's Pumping Service as a…" at bounding box center [55, 250] width 95 height 100
click at [103, 274] on textarea "Good Afternoon- [PERSON_NAME] has owned and operated Cap's Pumping Service as a…" at bounding box center [55, 250] width 95 height 100
click at [103, 281] on textarea "Good Afternoon- [PERSON_NAME] has owned and operated Cap's Pumping Service as a…" at bounding box center [55, 250] width 95 height 100
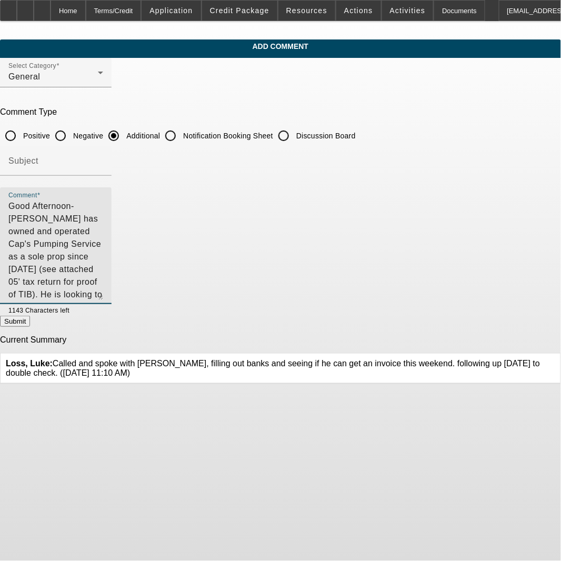
drag, startPoint x: 293, startPoint y: 277, endPoint x: 30, endPoint y: 207, distance: 271.7
click at [30, 207] on div "Comment Good Afternoon- [PERSON_NAME] has owned and operated Cap's Pumping Serv…" at bounding box center [280, 251] width 561 height 128
click at [103, 228] on textarea "Good Afternoon- [PERSON_NAME] has owned and operated Cap's Pumping Service as a…" at bounding box center [55, 250] width 95 height 100
drag, startPoint x: 316, startPoint y: 270, endPoint x: 38, endPoint y: 186, distance: 290.1
click at [38, 186] on form "Select Category General Comment Type Positive Negative Additional Notification …" at bounding box center [280, 221] width 561 height 326
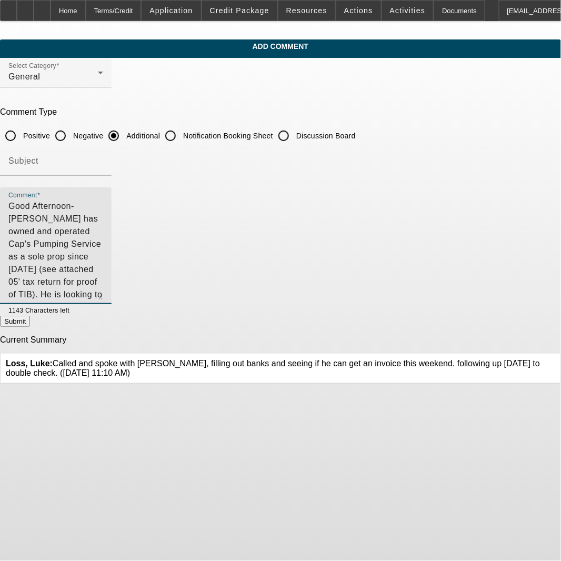
click at [103, 273] on textarea "Good Afternoon- [PERSON_NAME] has owned and operated Cap's Pumping Service as a…" at bounding box center [55, 250] width 95 height 100
click at [30, 327] on button "Submit" at bounding box center [15, 321] width 30 height 11
radio input "true"
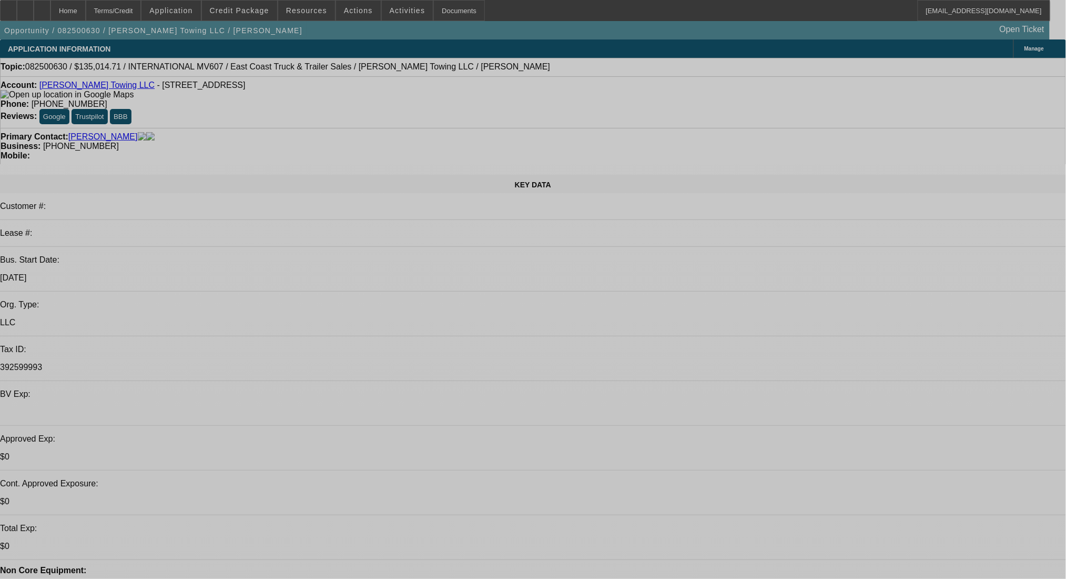
select select "0"
select select "2"
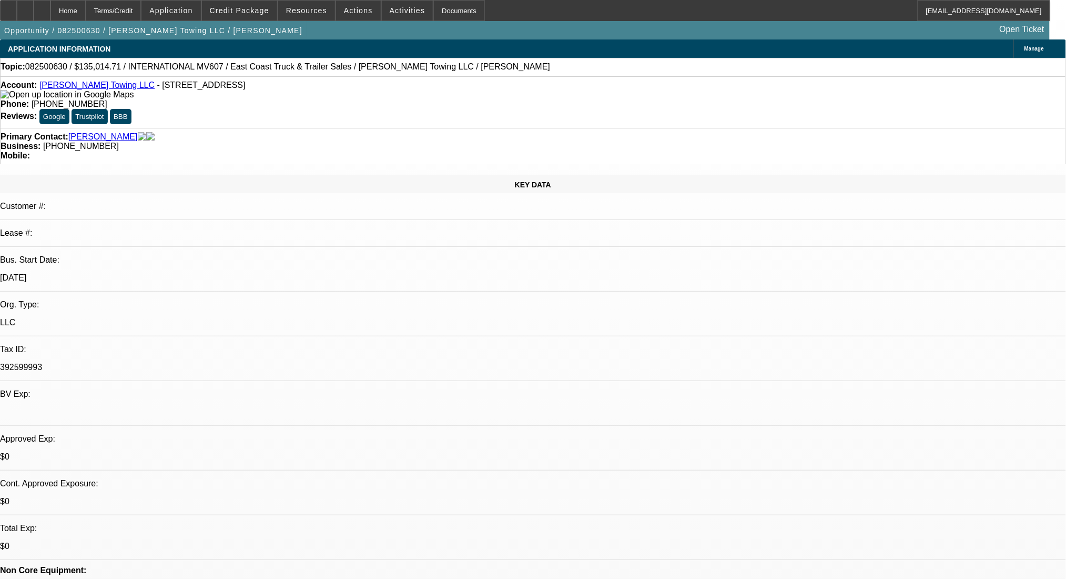
select select "2"
select select "0.1"
select select "4"
